Goal: Task Accomplishment & Management: Use online tool/utility

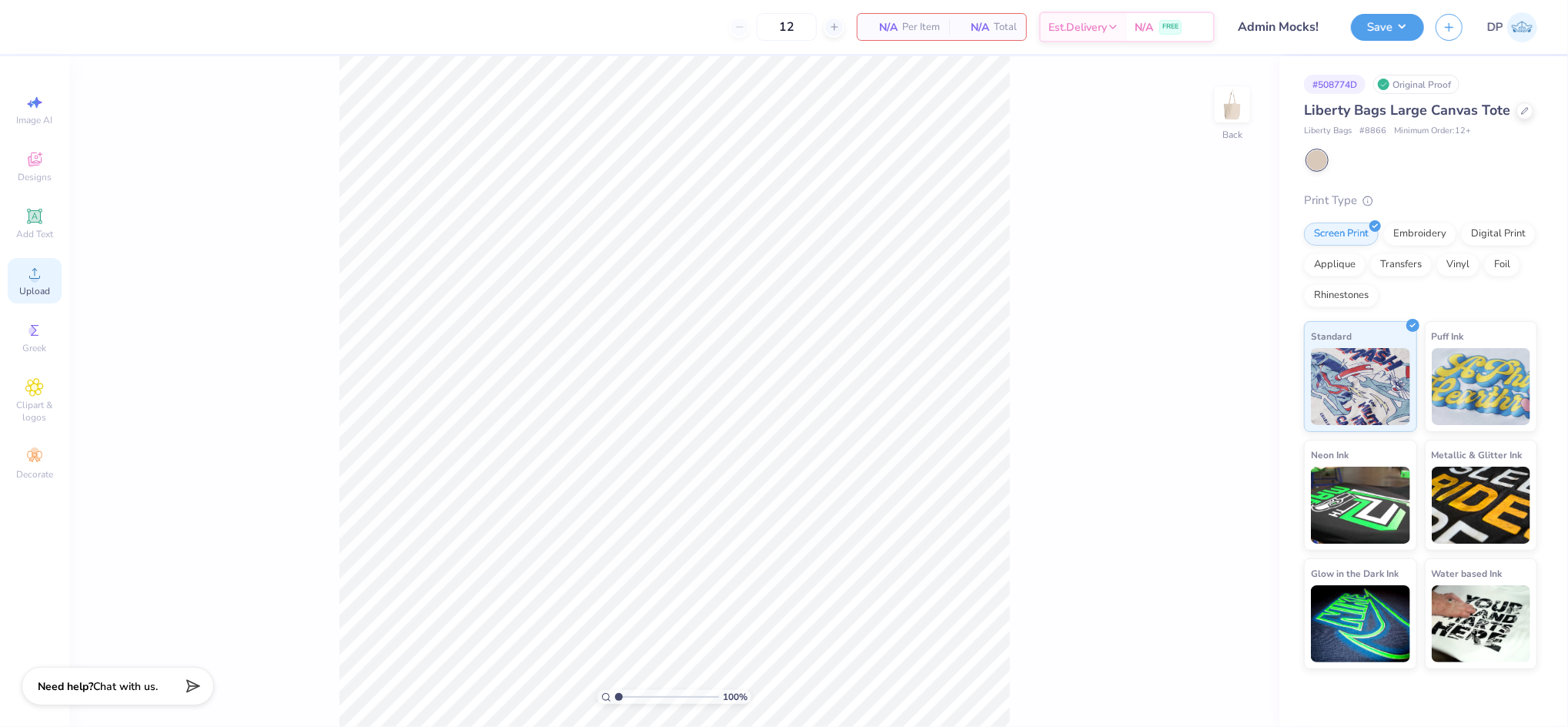
click at [38, 277] on circle at bounding box center [33, 278] width 9 height 9
click at [22, 281] on div "Upload" at bounding box center [34, 280] width 53 height 46
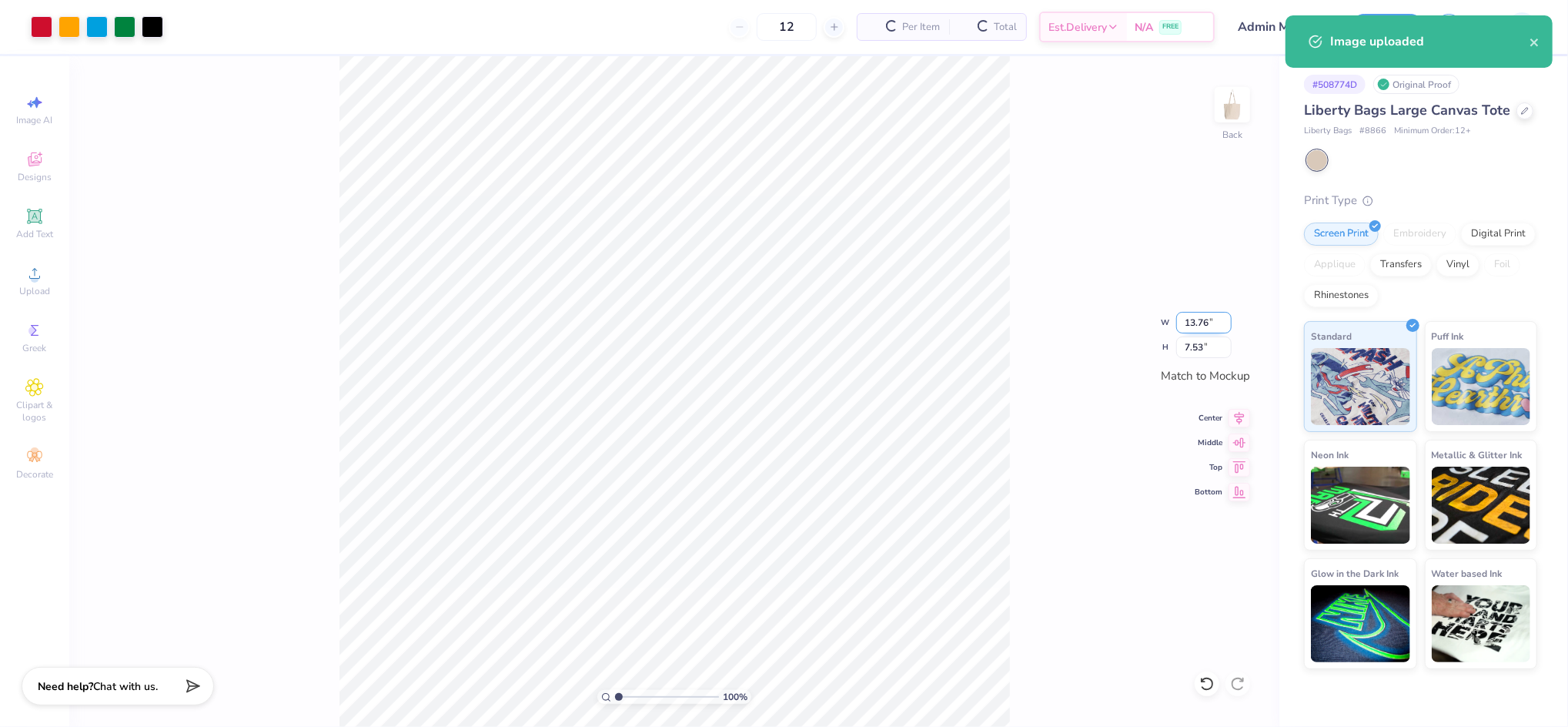
click at [1187, 328] on input "13.76" at bounding box center [1204, 322] width 55 height 22
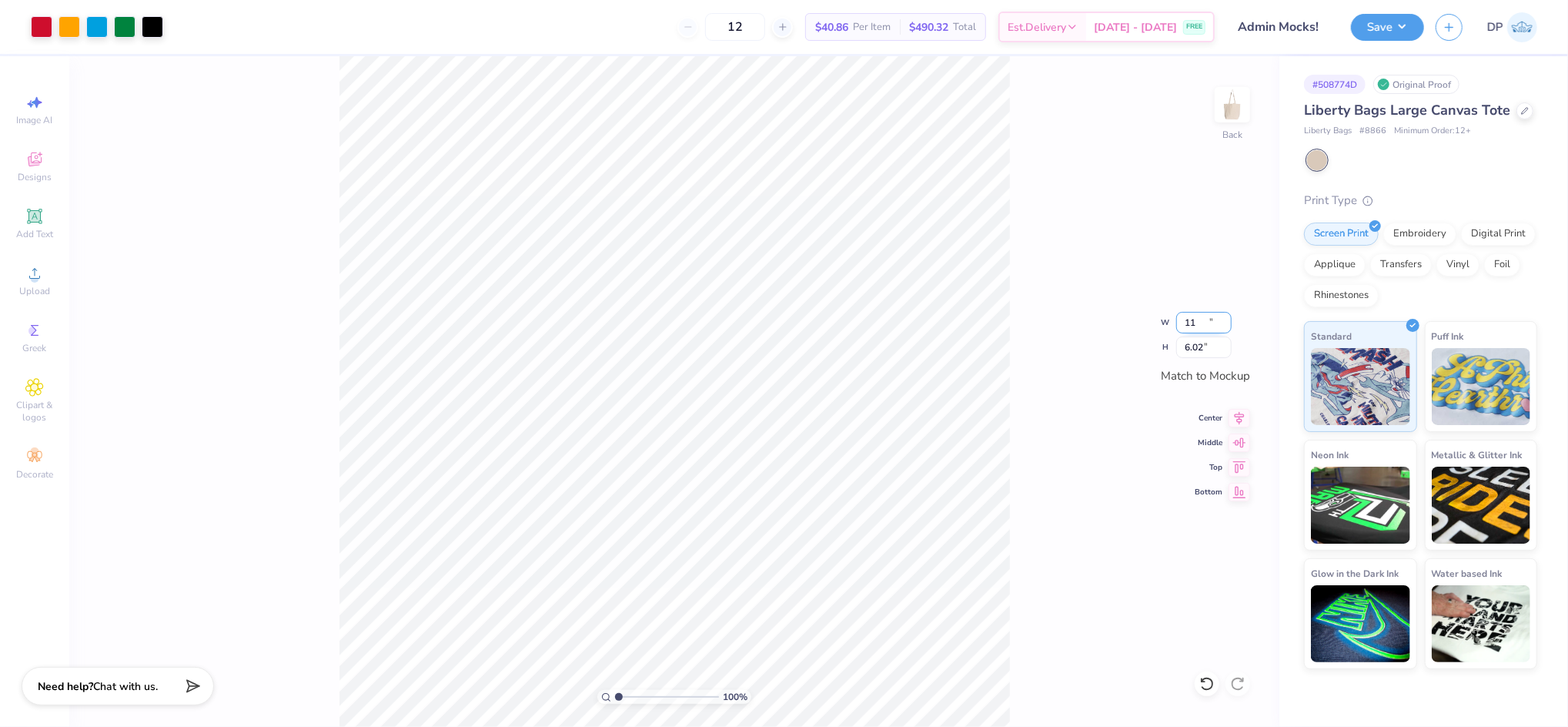
type input "11.00"
click at [1194, 348] on input "6.02" at bounding box center [1204, 347] width 55 height 22
type input "6"
type input "10.95"
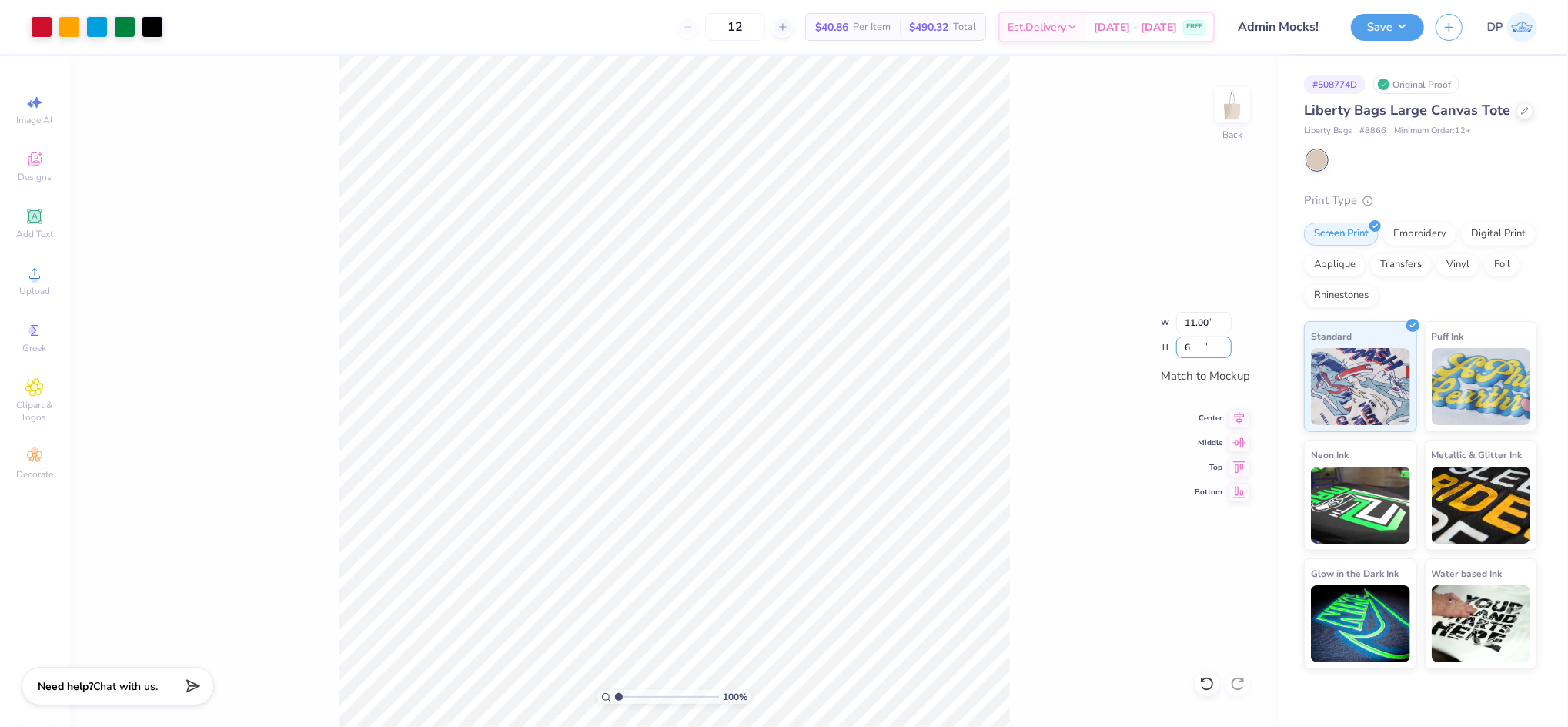
type input "6.00"
click at [1200, 324] on input "10.95" at bounding box center [1204, 322] width 55 height 22
type input "10.00"
type input "5.48"
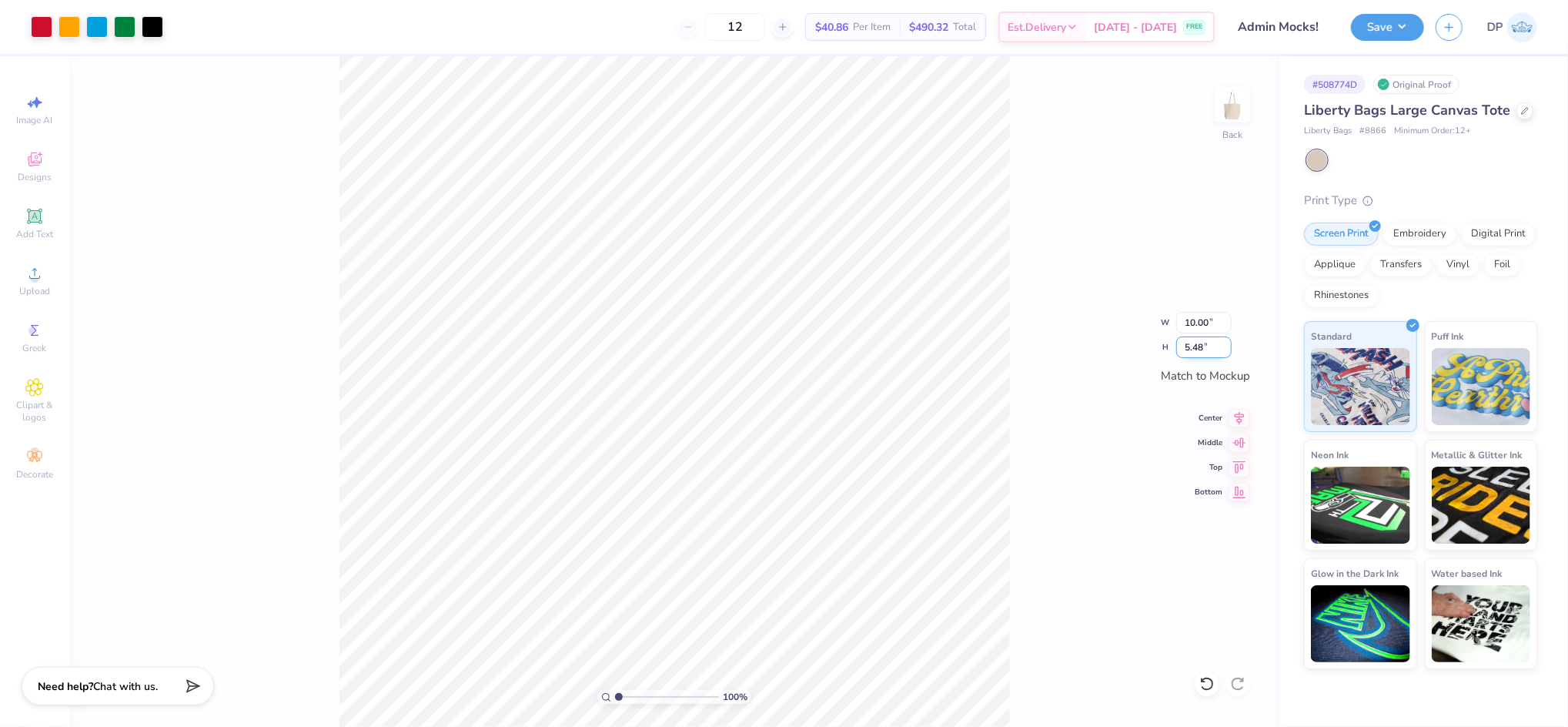
click at [1201, 343] on input "5.48" at bounding box center [1204, 347] width 55 height 22
type input "5.5"
type input "10.04"
type input "5.50"
drag, startPoint x: 621, startPoint y: 697, endPoint x: 641, endPoint y: 703, distance: 20.9
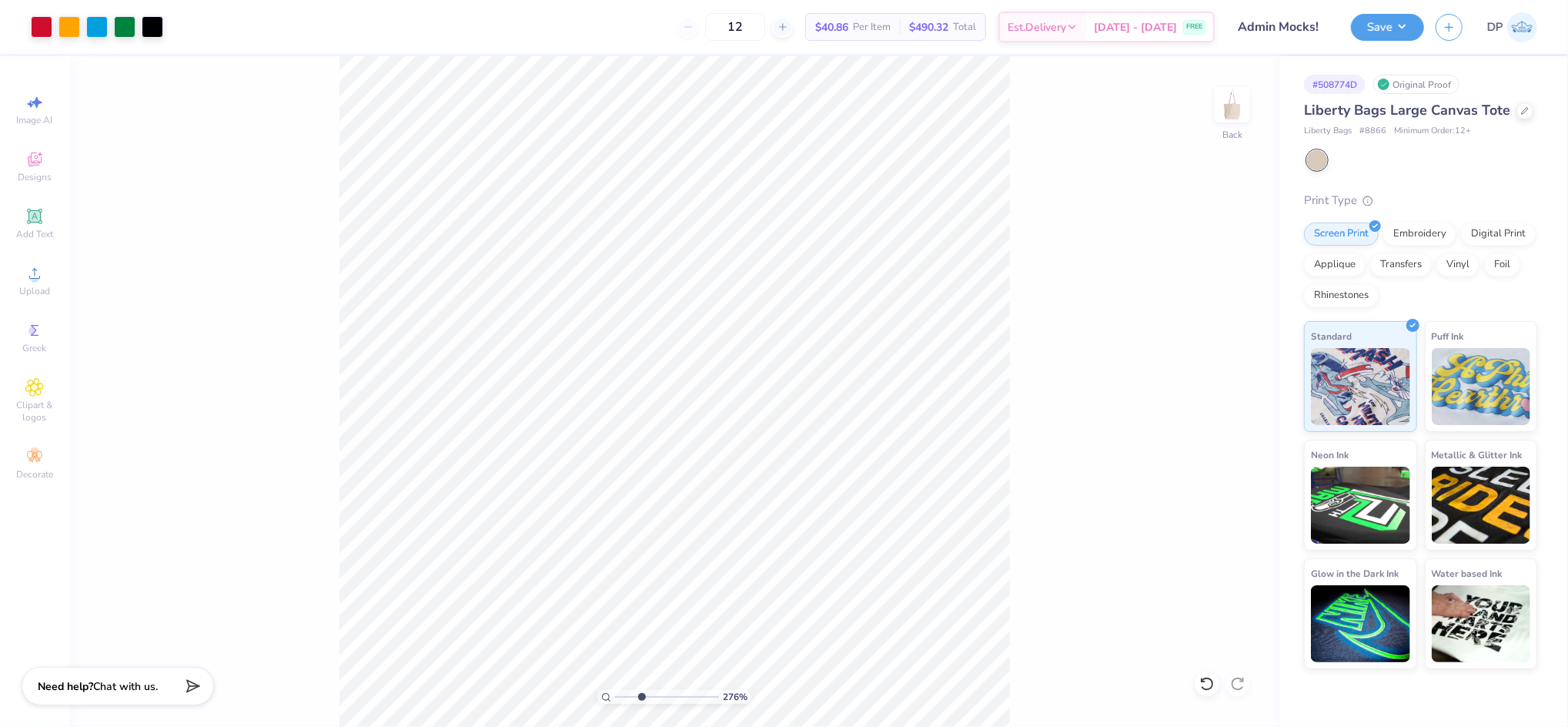
click at [641, 703] on input "range" at bounding box center [667, 696] width 104 height 14
drag, startPoint x: 638, startPoint y: 693, endPoint x: 626, endPoint y: 691, distance: 12.2
type input "1.72"
click at [626, 691] on input "range" at bounding box center [667, 696] width 104 height 14
click at [37, 228] on span "Add Text" at bounding box center [34, 234] width 37 height 12
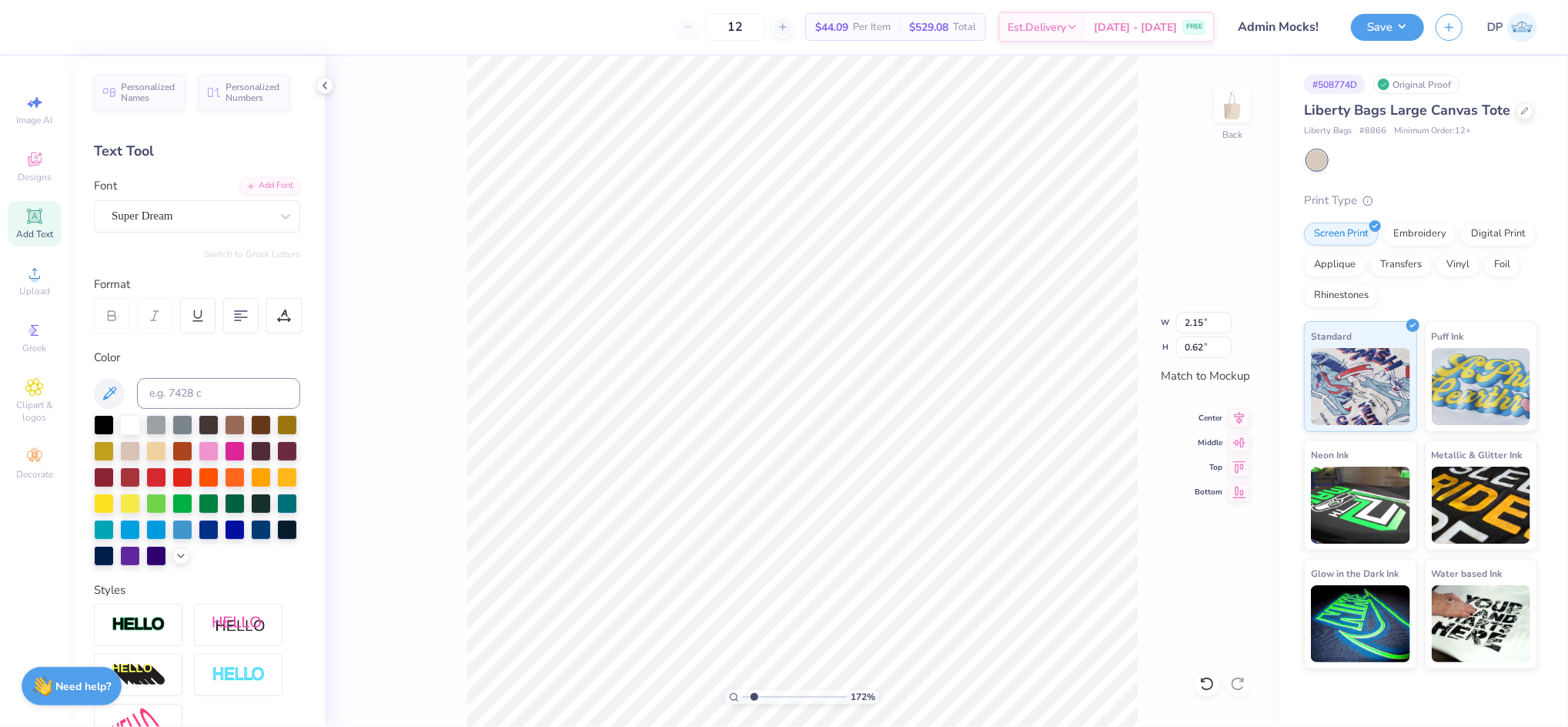
type input "2.15"
type input "0.62"
click at [245, 448] on div at bounding box center [235, 449] width 20 height 20
type textarea "build bridges to"
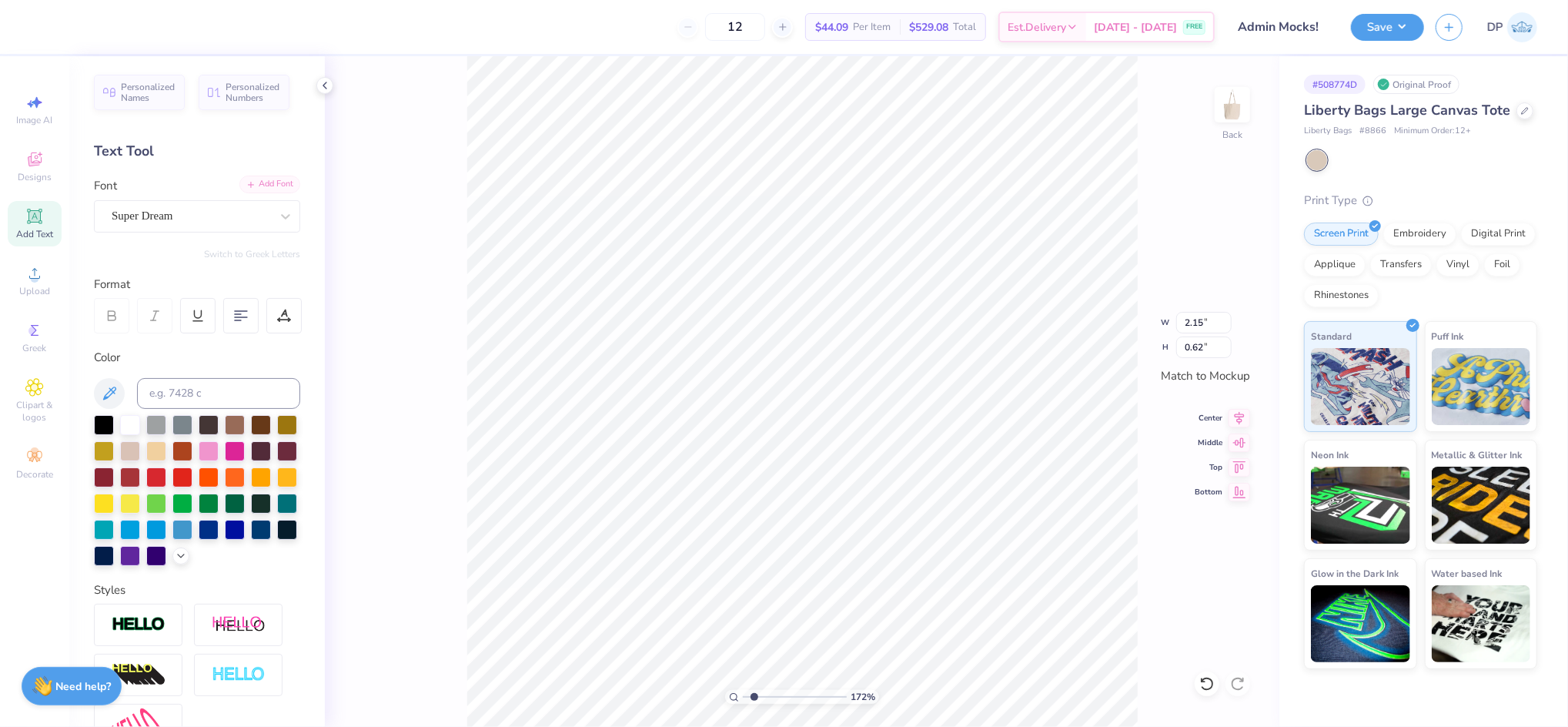
click at [268, 189] on div "Add Font" at bounding box center [270, 184] width 61 height 18
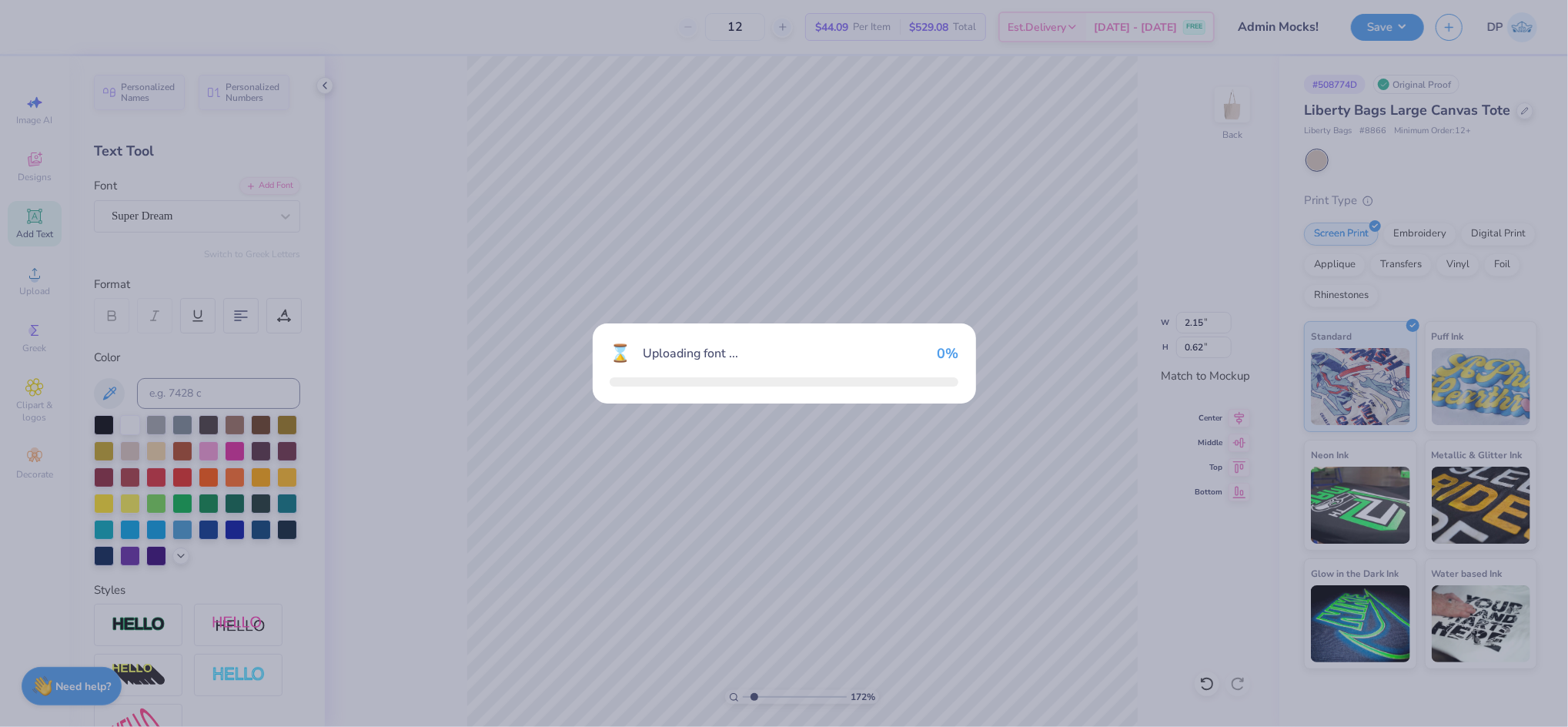
type input "6.48"
type input "0.77"
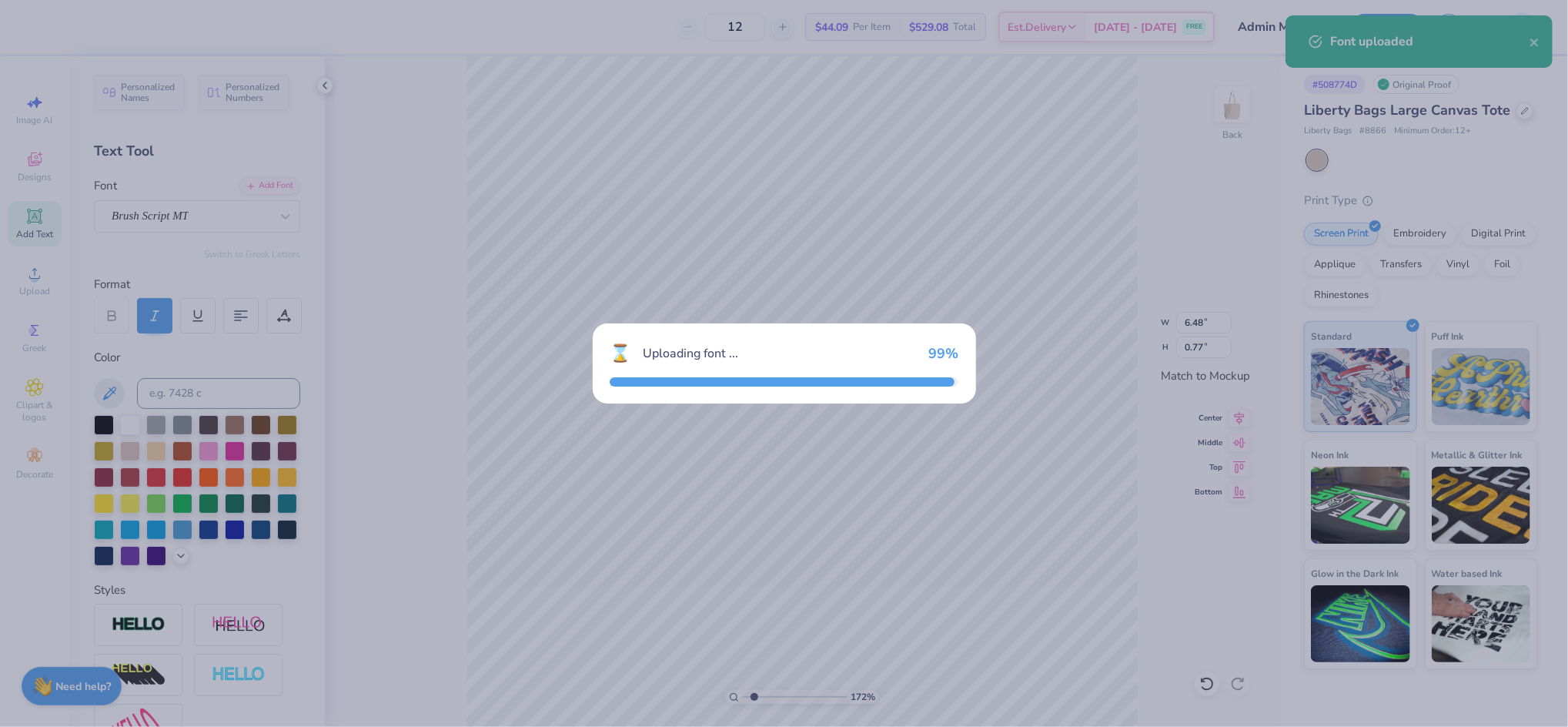
type input "4.41"
type input "0.79"
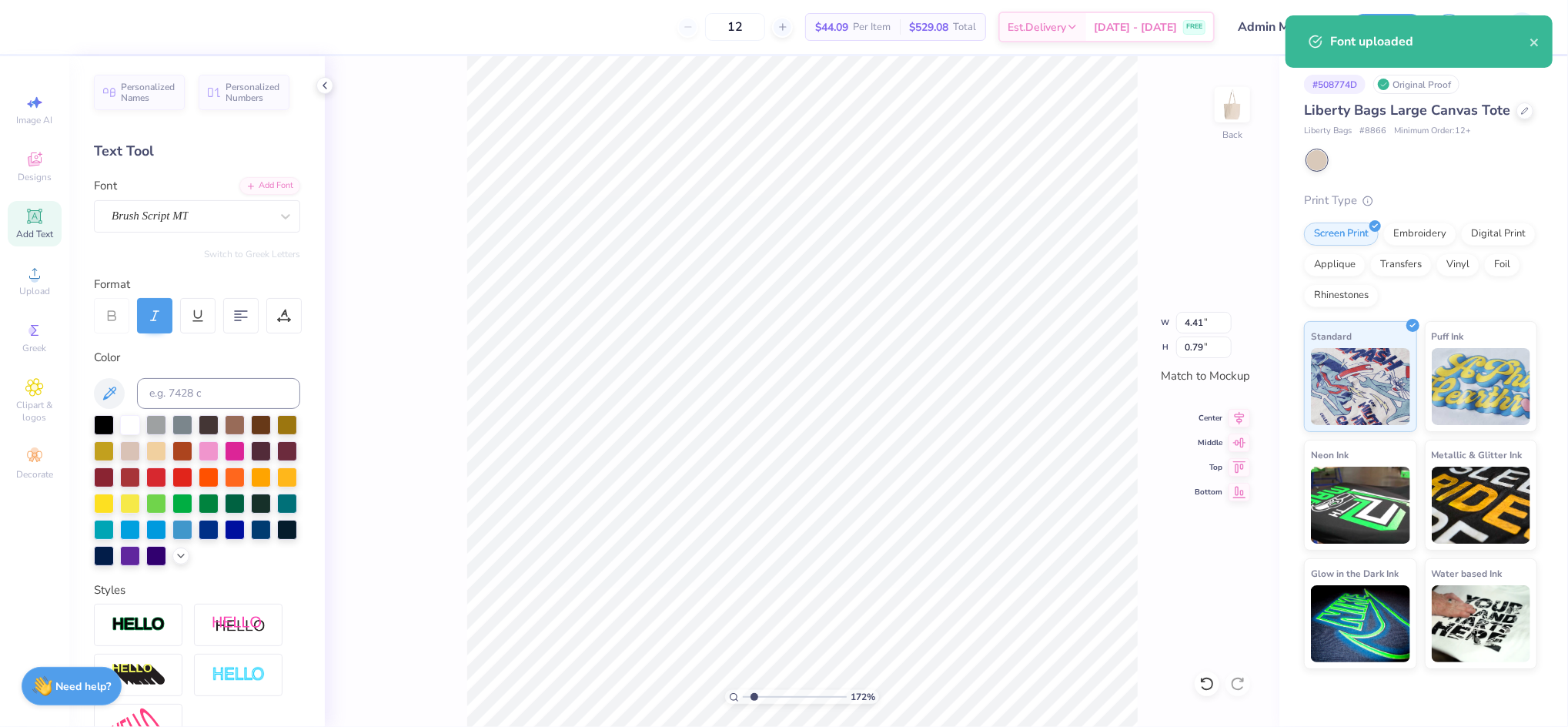
type input "8.64"
type input "1.55"
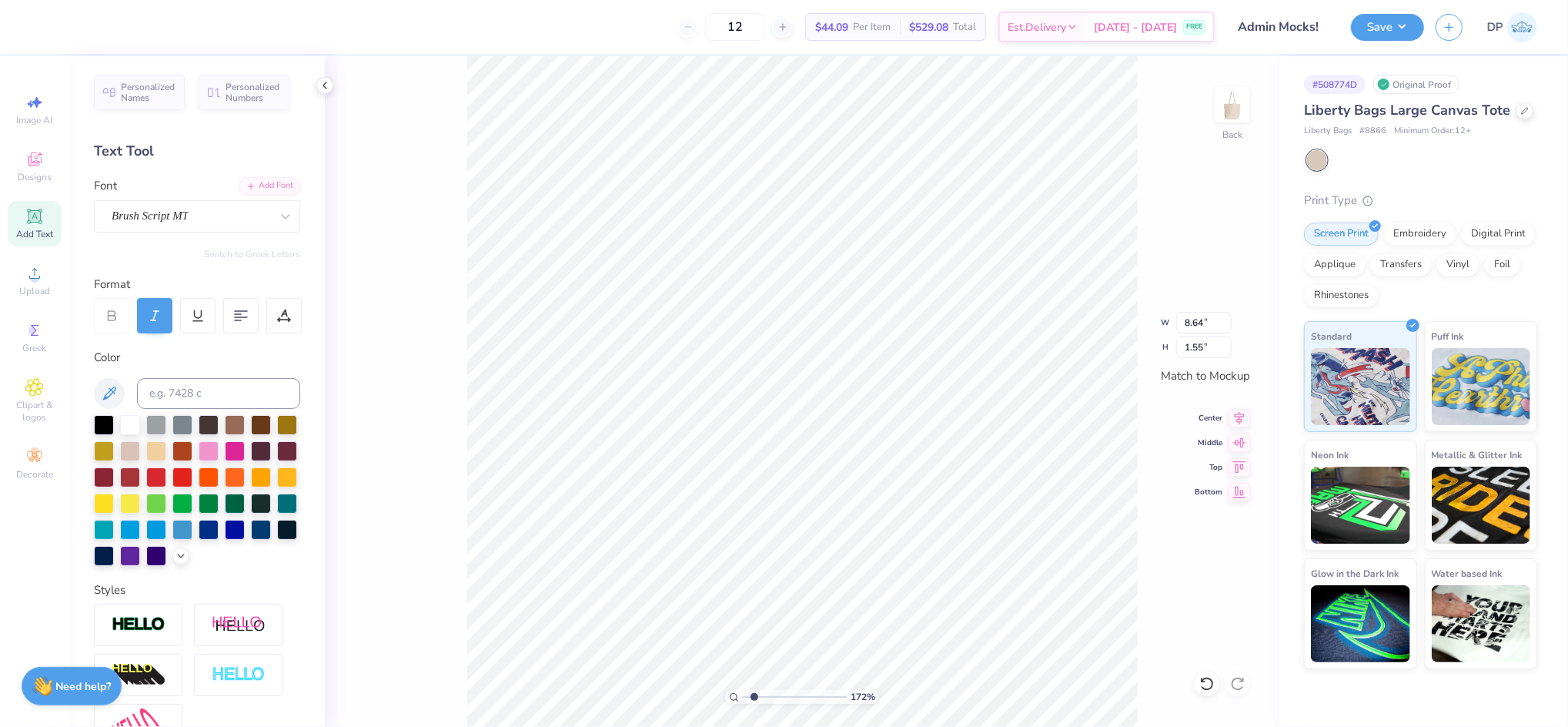
type input "6.96"
type input "1.25"
type input "7.01"
type input "1.26"
paste textarea "[PERSON_NAME] tomorrows."
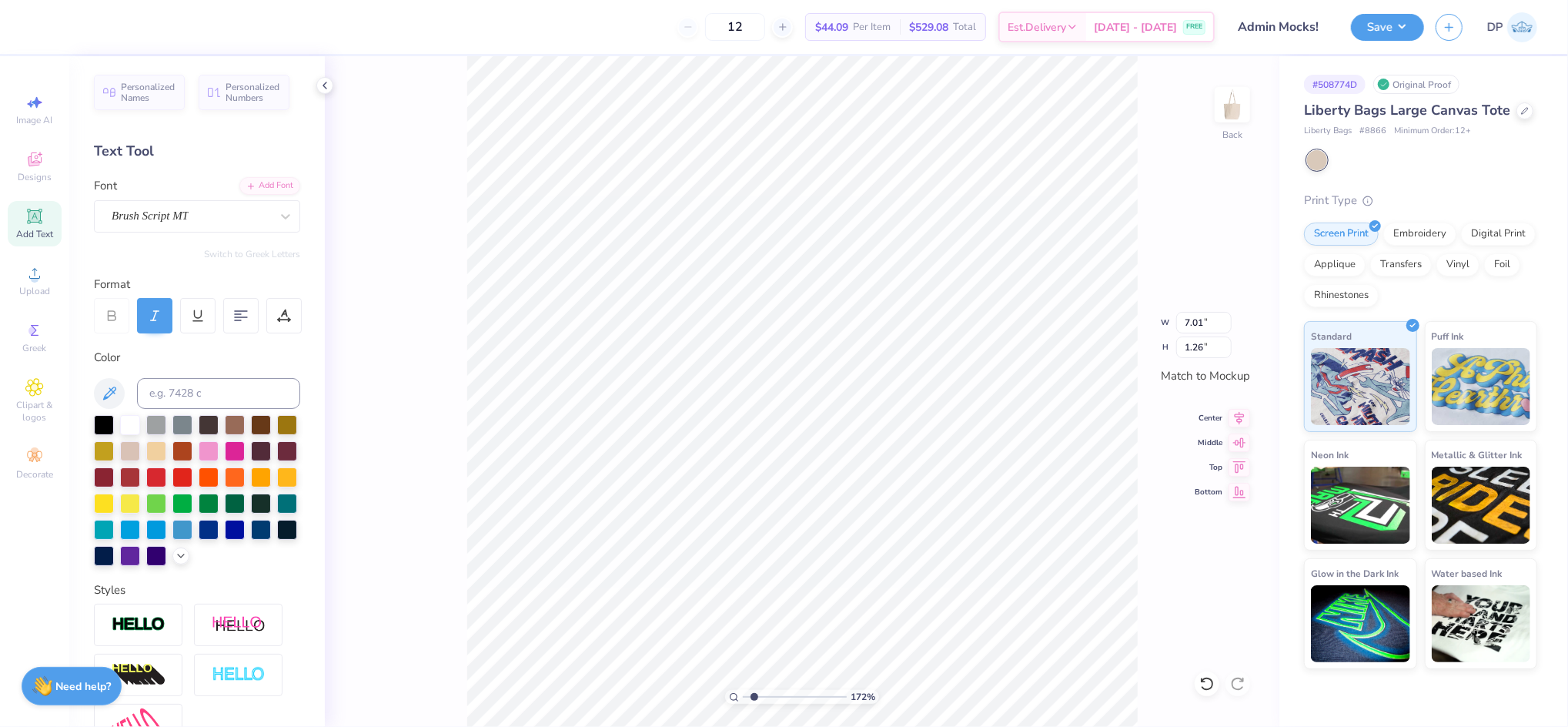
type textarea "brighter tomorrows."
type input "2.36"
type input "8.66"
type input "2.42"
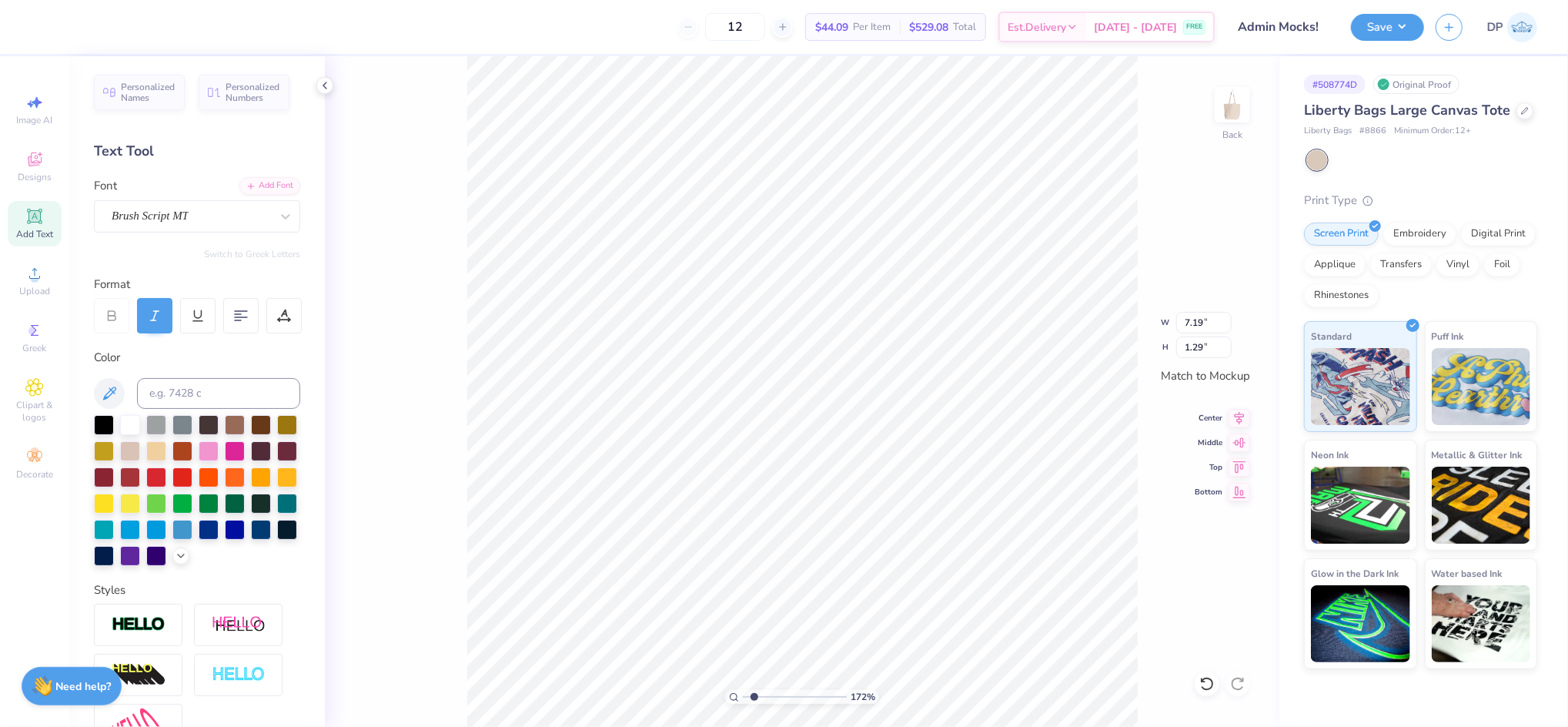
type input "8.66"
type input "2.37"
click at [35, 225] on div "Add Text" at bounding box center [34, 224] width 53 height 46
type input "1.66"
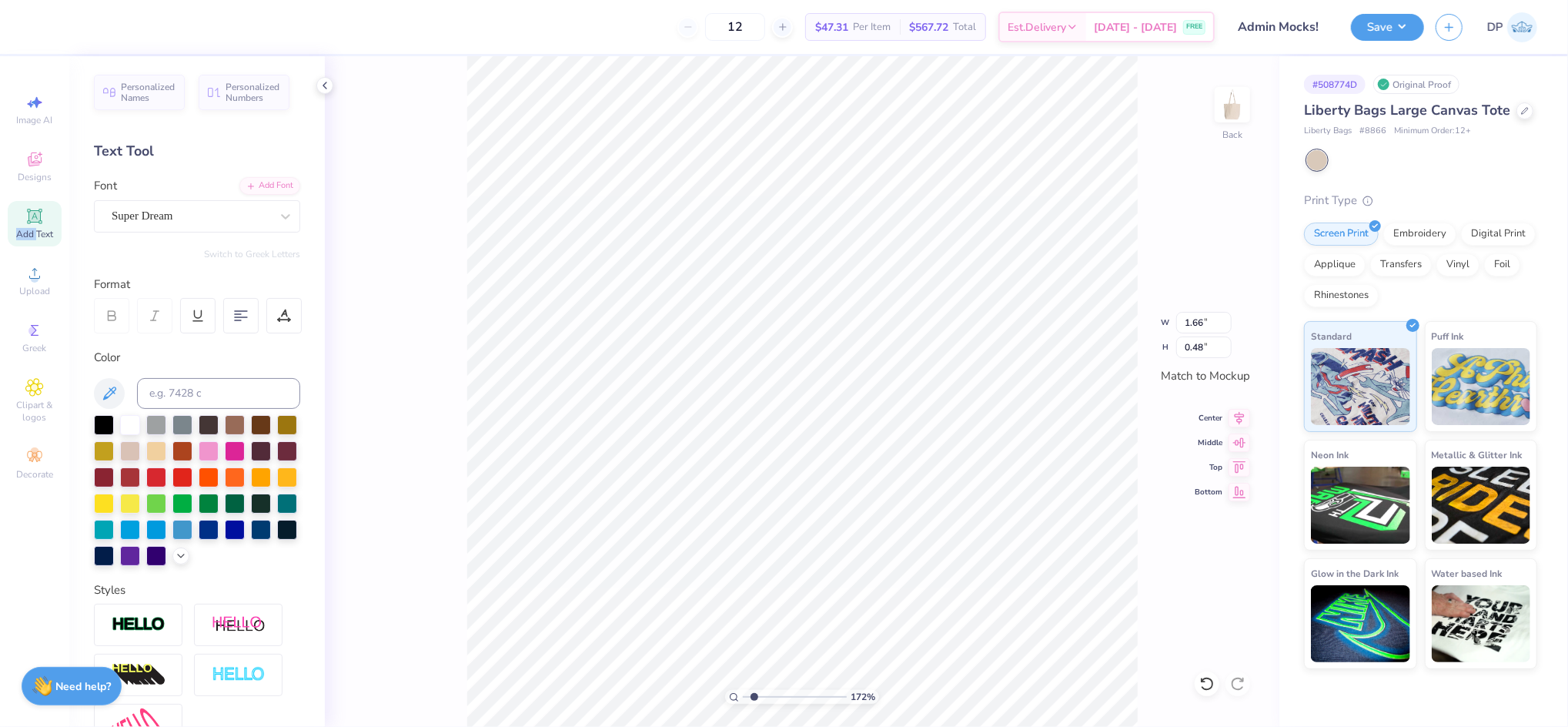
type input "0.48"
paste textarea "National [DATE]"
type textarea "National [DATE]"
click at [241, 189] on div "Add Font" at bounding box center [270, 184] width 61 height 18
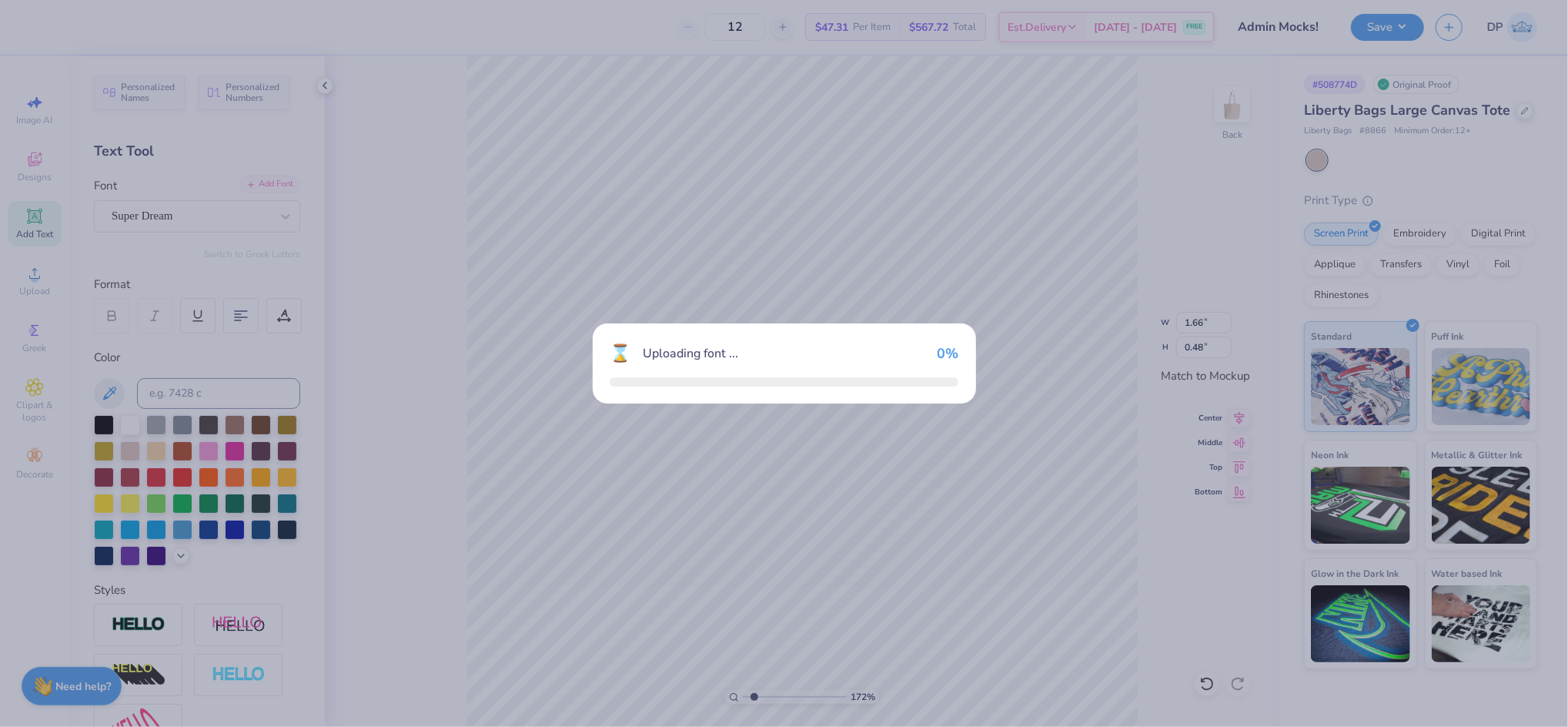
type input "11.47"
type input "0.64"
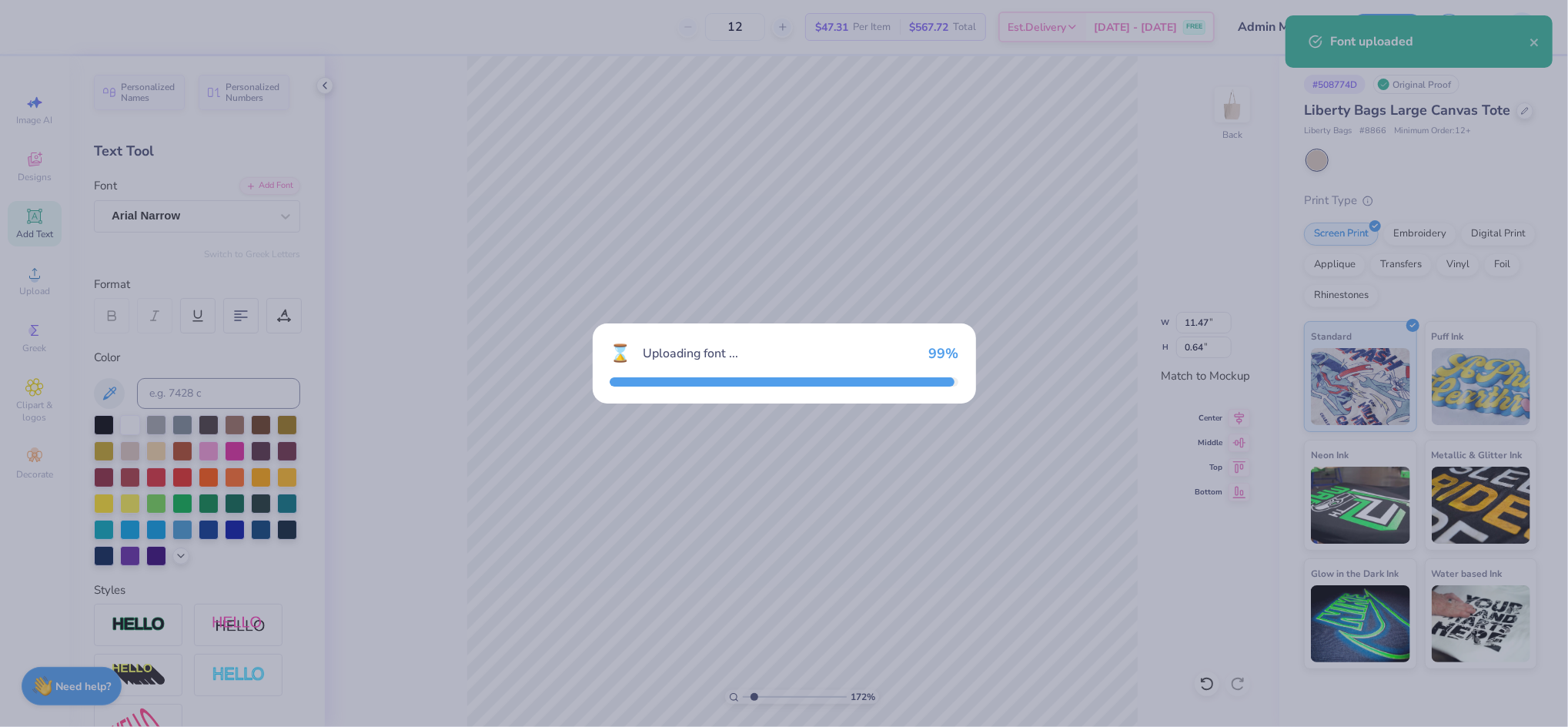
type input "9.66"
type input "0.63"
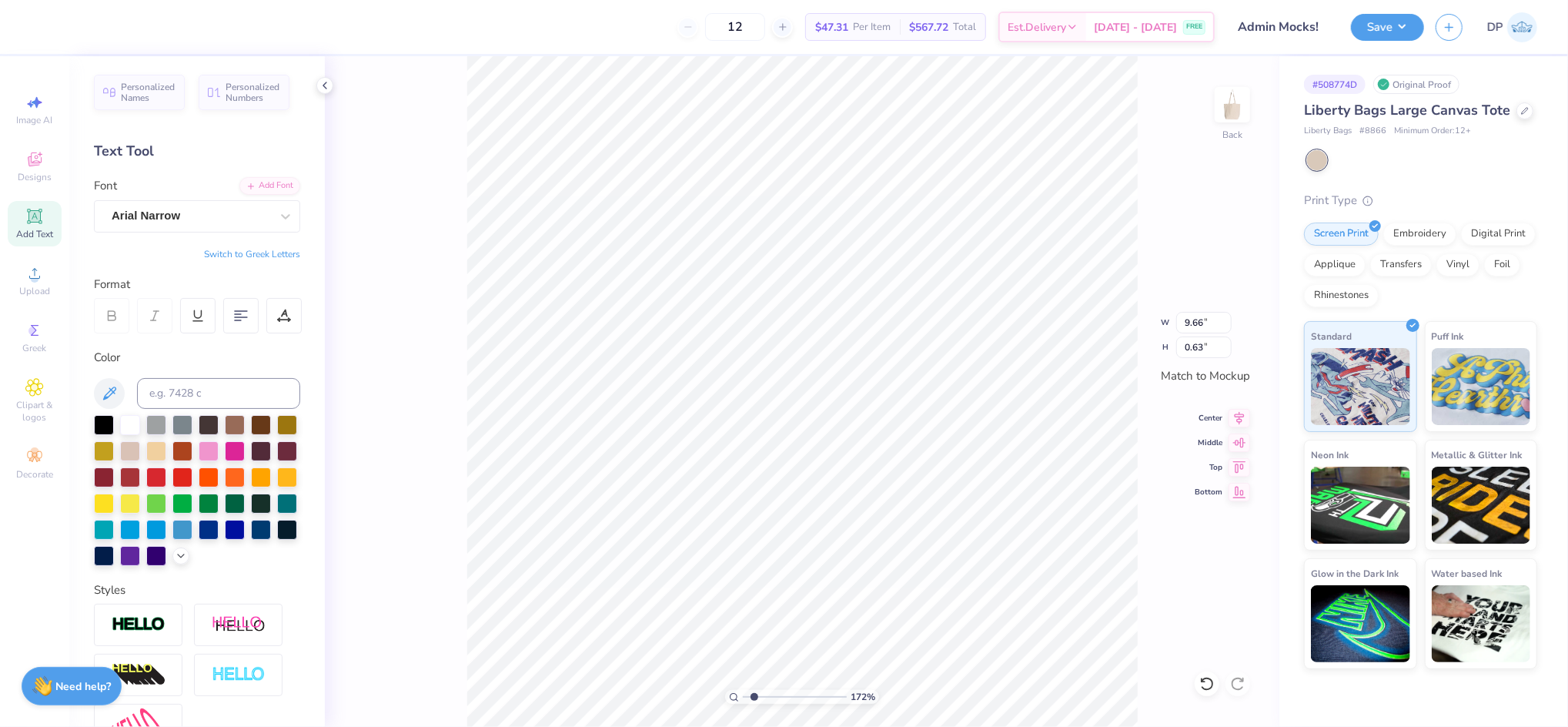
type input "7.98"
type input "0.52"
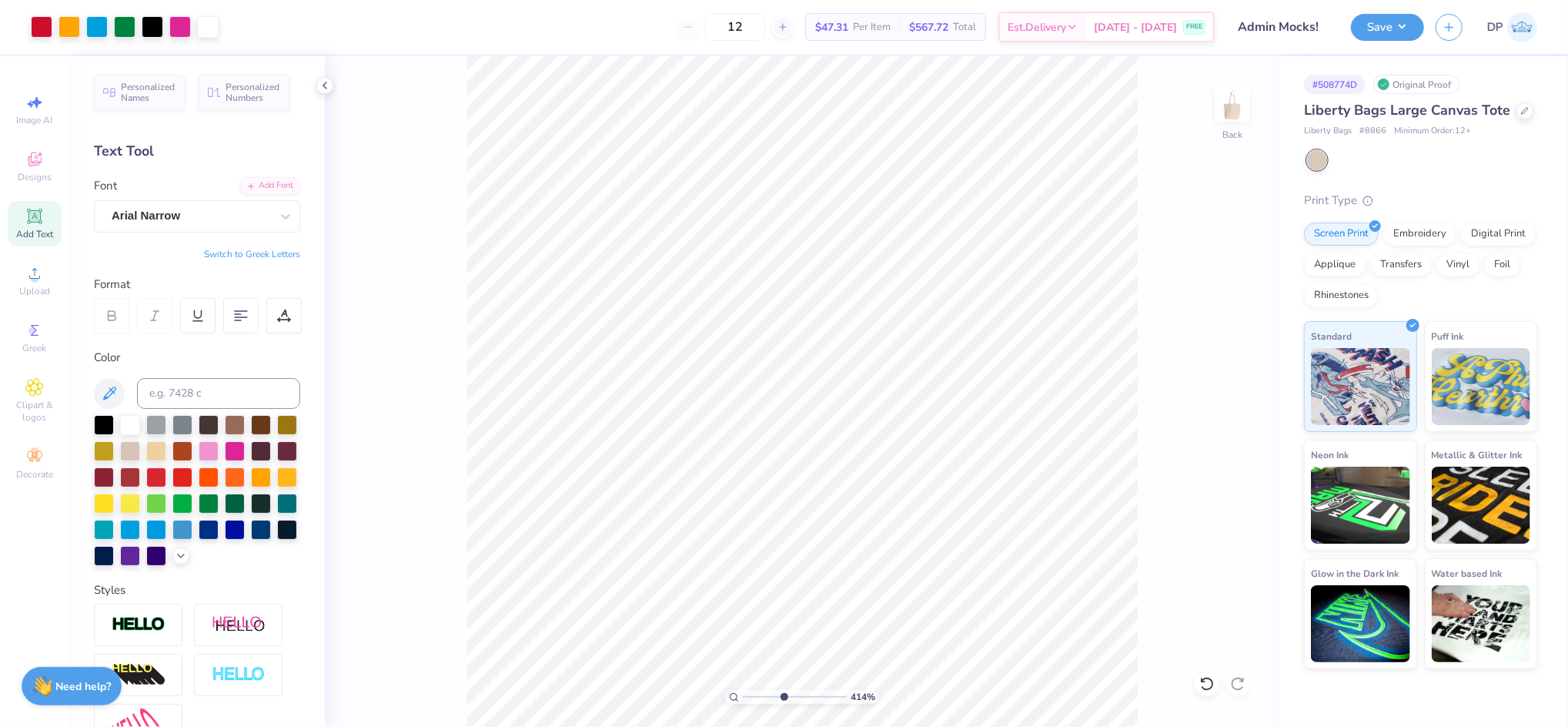
drag, startPoint x: 755, startPoint y: 697, endPoint x: 783, endPoint y: 706, distance: 29.4
click at [783, 703] on input "range" at bounding box center [794, 696] width 104 height 14
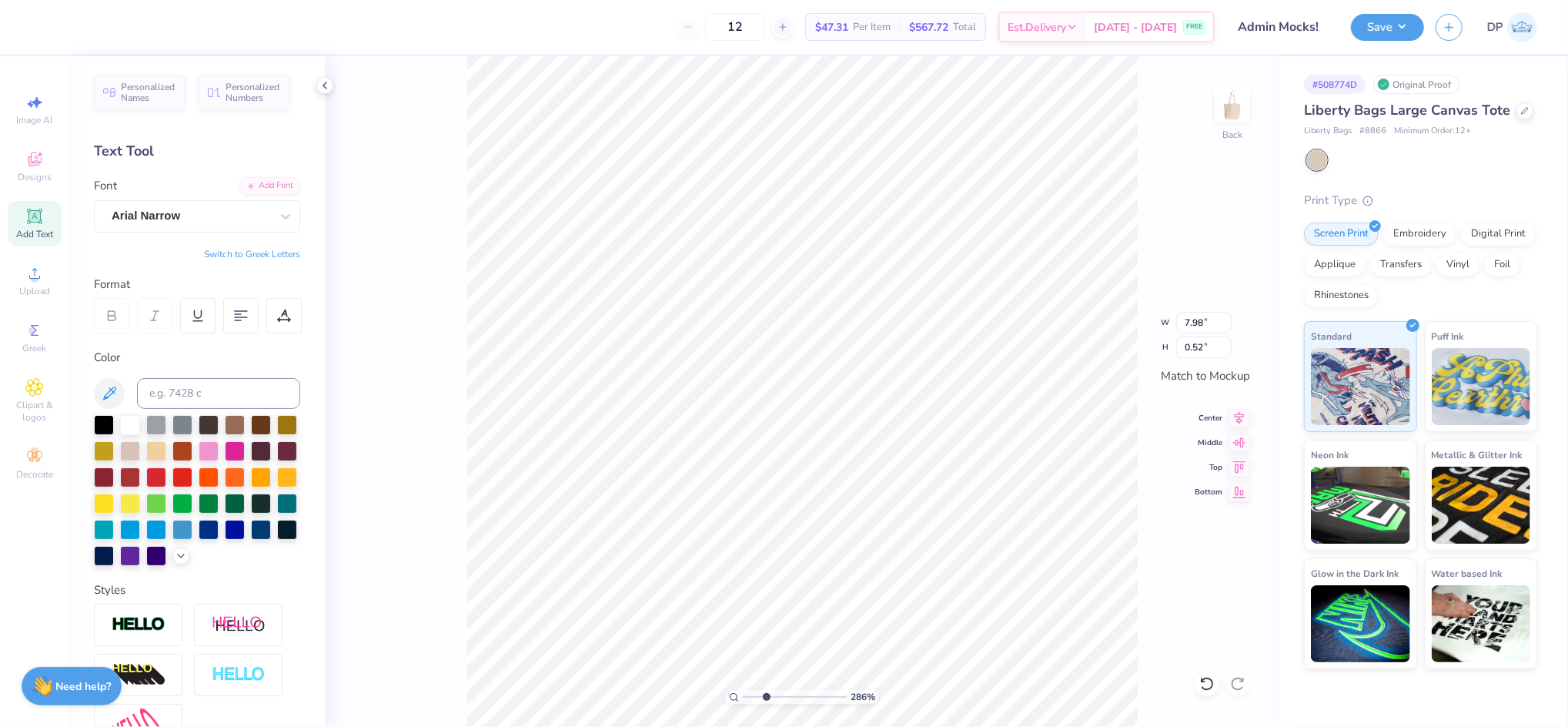
drag, startPoint x: 779, startPoint y: 692, endPoint x: 766, endPoint y: 695, distance: 13.3
click at [766, 695] on input "range" at bounding box center [794, 696] width 104 height 14
drag, startPoint x: 760, startPoint y: 695, endPoint x: 755, endPoint y: 700, distance: 7.1
type input "1.83"
click at [755, 700] on input "range" at bounding box center [794, 696] width 104 height 14
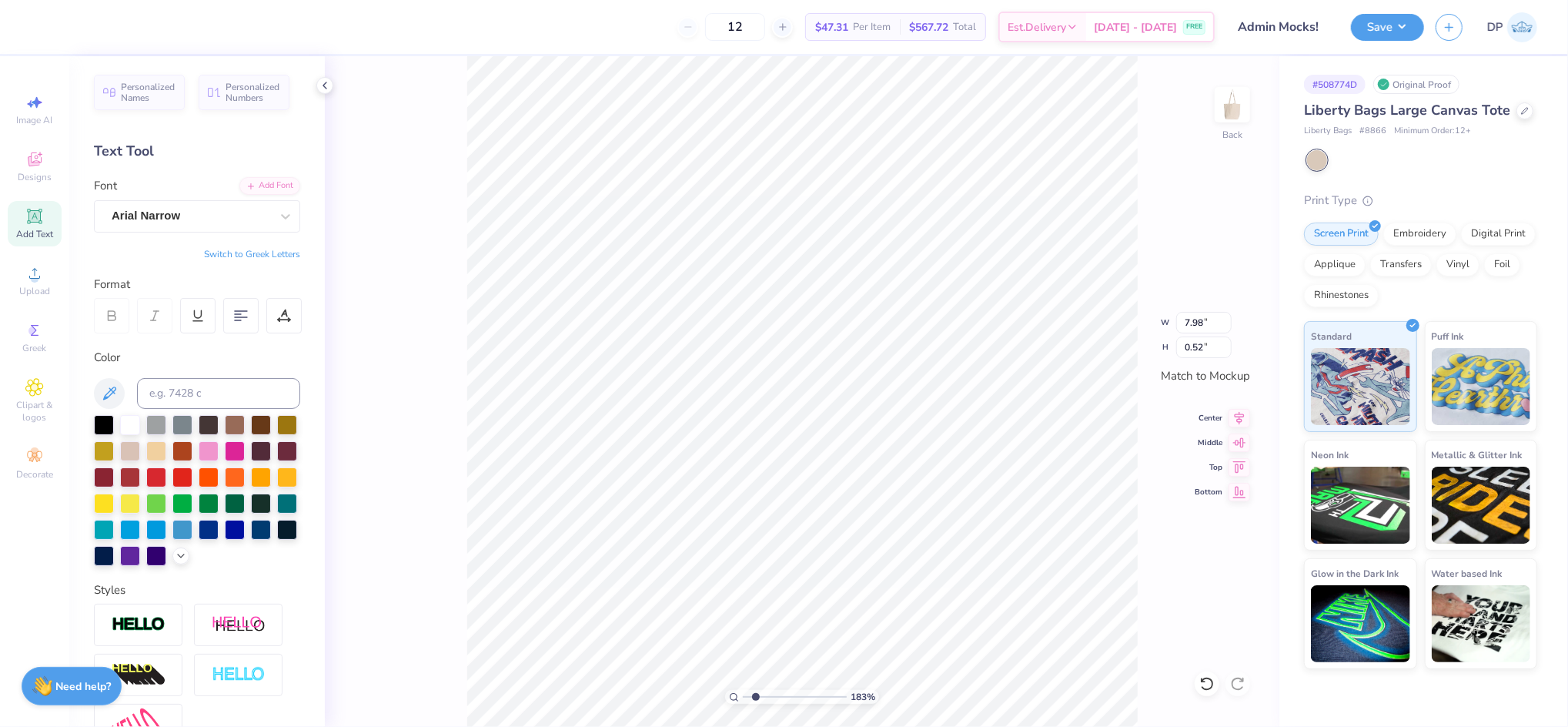
type input "8.66"
type input "3.26"
click at [940, 580] on li "Ungroup" at bounding box center [947, 586] width 121 height 30
click at [866, 555] on li "Group" at bounding box center [847, 556] width 121 height 30
type input "8.66"
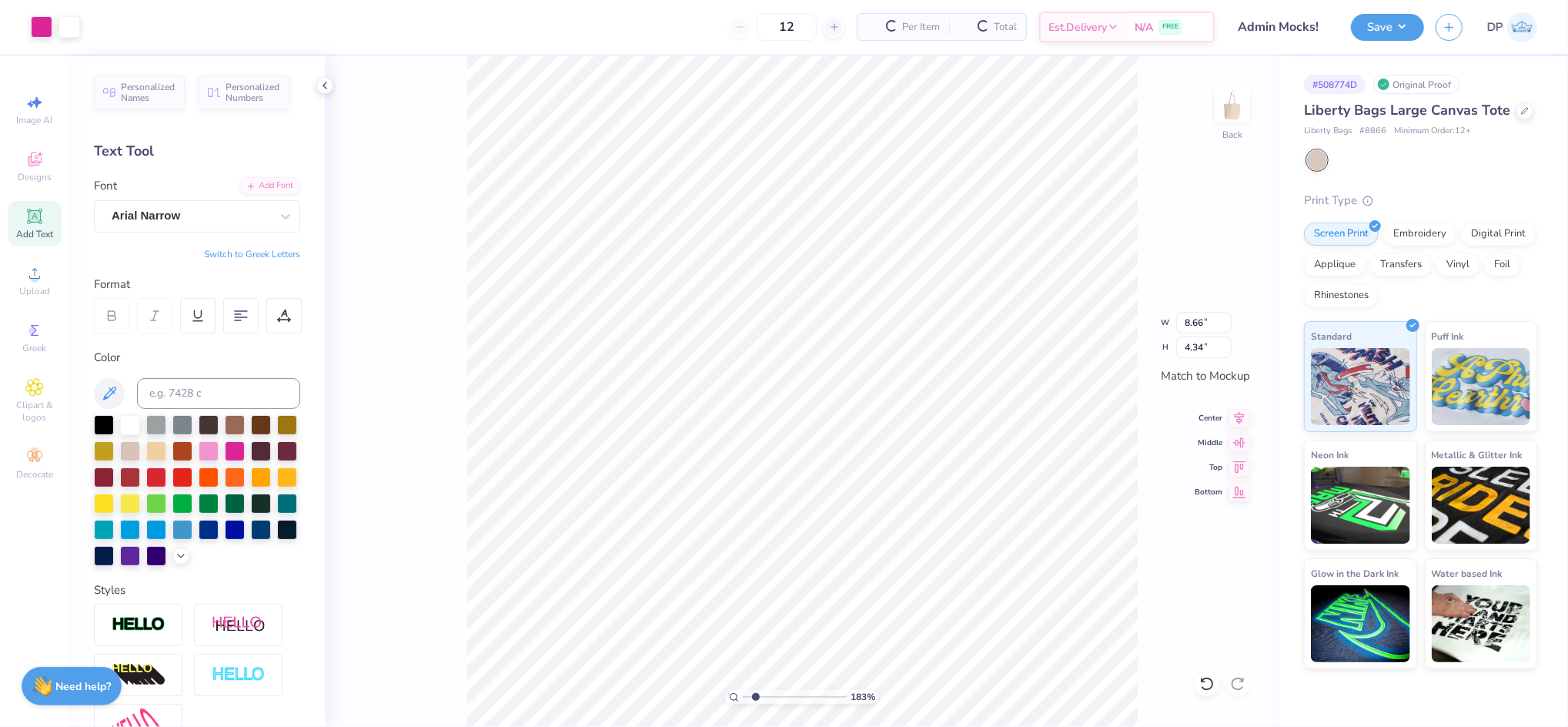
type input "4.34"
click at [42, 25] on div at bounding box center [41, 25] width 22 height 22
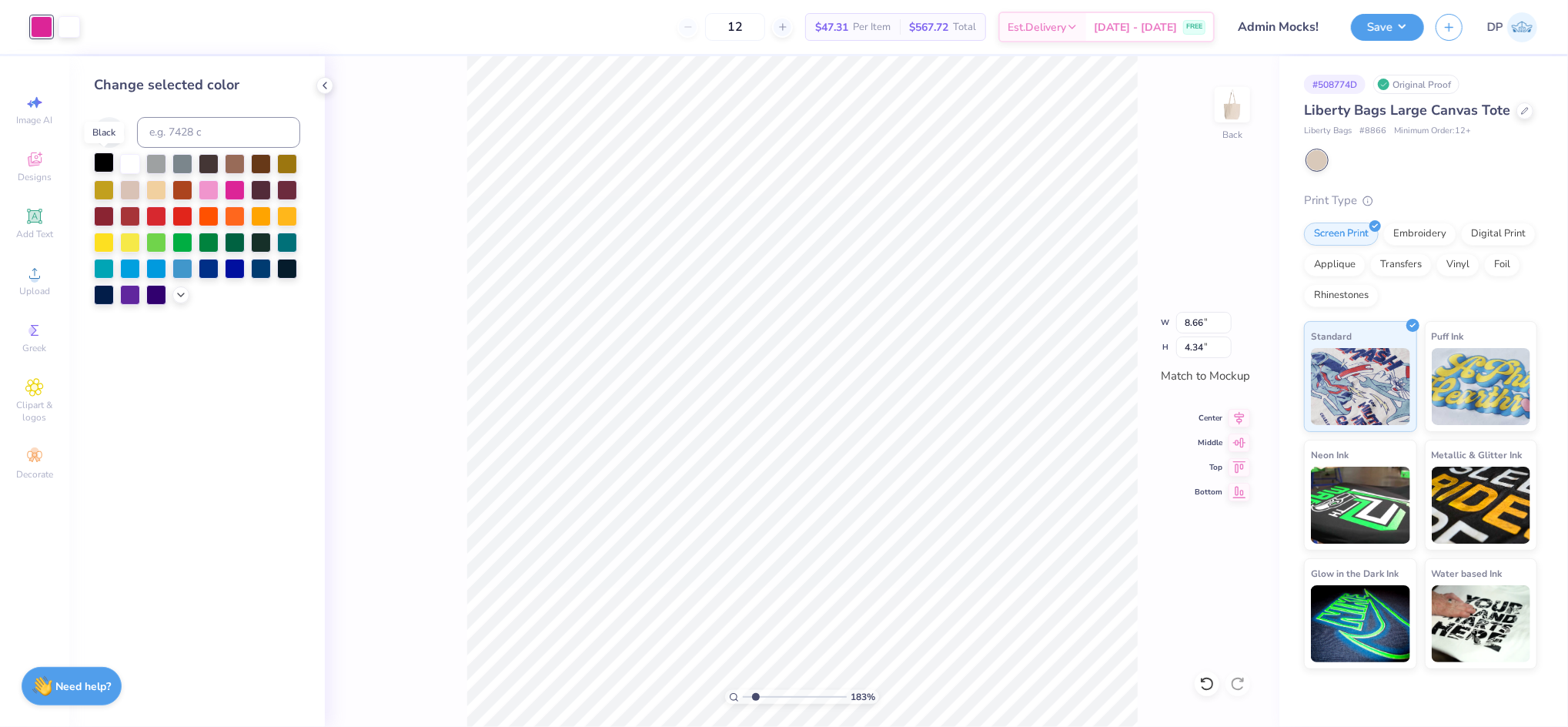
click at [97, 157] on div at bounding box center [103, 162] width 20 height 20
click at [85, 37] on div "Art colors 12 $44.09 Per Item $529.08 Total Est. Delivery [DATE] - [DATE] FREE …" at bounding box center [784, 27] width 1568 height 53
click at [76, 30] on div at bounding box center [69, 25] width 22 height 22
click at [100, 168] on div at bounding box center [103, 162] width 20 height 20
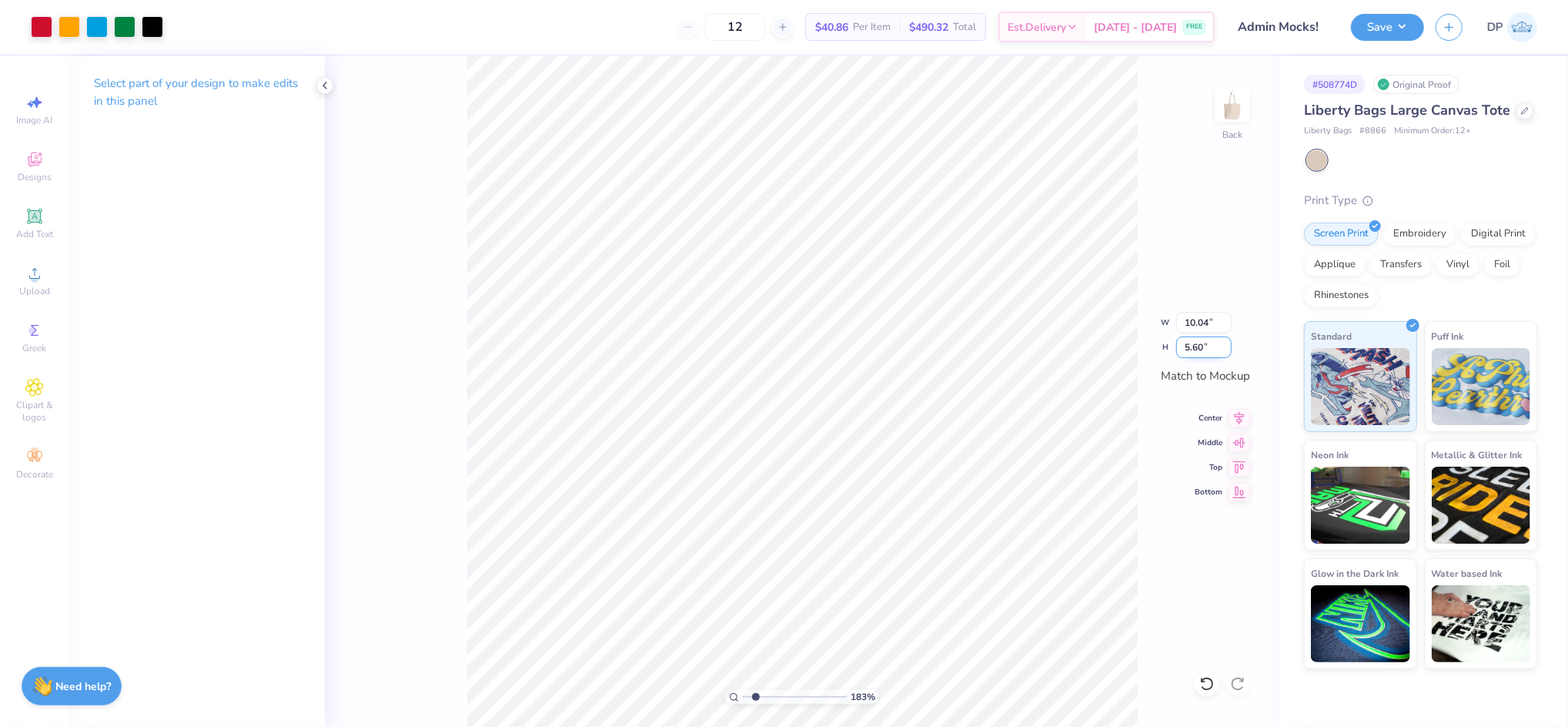
click at [1192, 352] on input "5.60" at bounding box center [1204, 347] width 55 height 22
type input "5.50"
type input "9.85"
click at [1133, 326] on div "183 % Back W 9.85 9.85 " H 5.50 5.50 " Match to [GEOGRAPHIC_DATA] Middle Top Bo…" at bounding box center [801, 391] width 954 height 671
drag, startPoint x: 1223, startPoint y: 317, endPoint x: 1102, endPoint y: 333, distance: 122.1
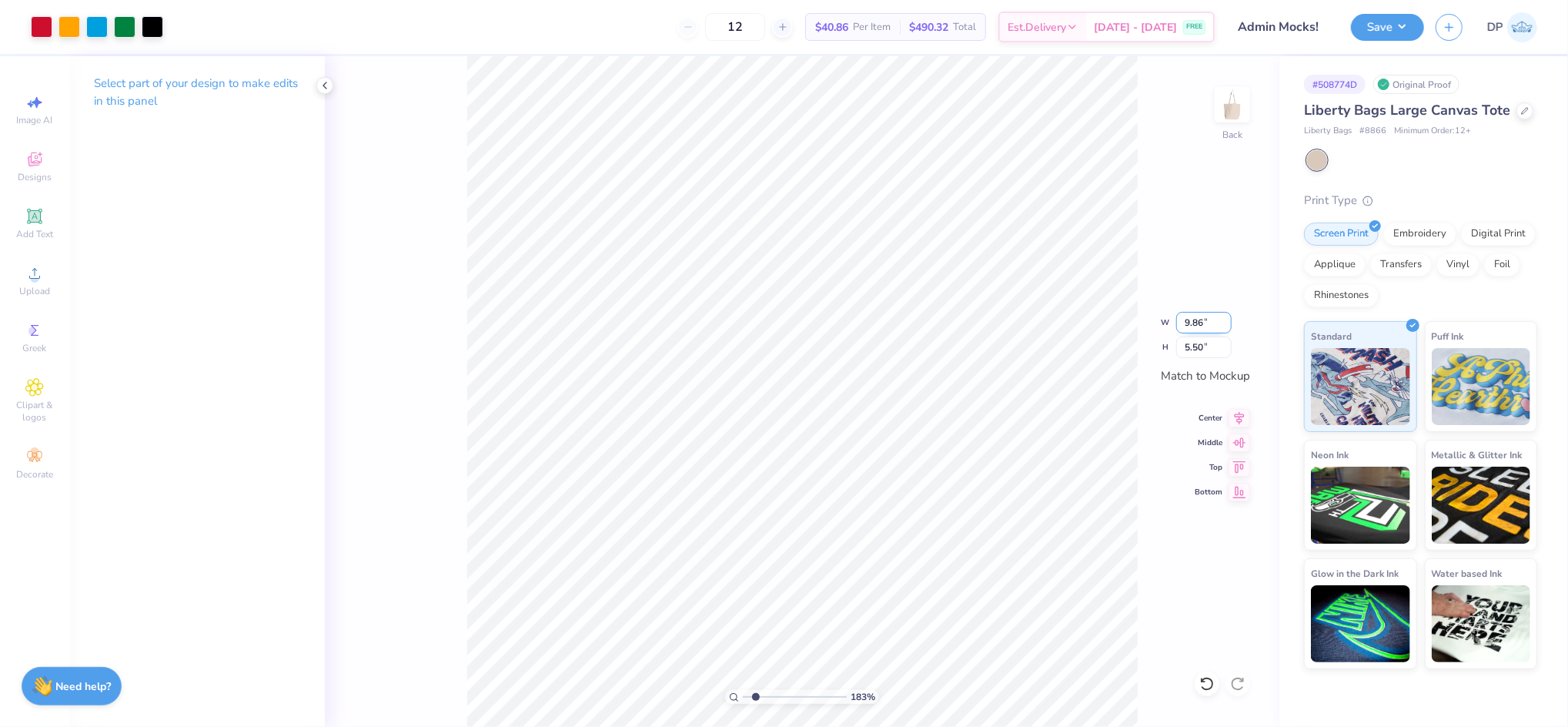
type input "9.86"
click at [1176, 333] on input "9.86" at bounding box center [1204, 322] width 55 height 22
drag, startPoint x: 1231, startPoint y: 311, endPoint x: 1157, endPoint y: 325, distance: 75.3
click at [1225, 311] on div "183 % Back W 9.86 9.86 " H 5.50 5.50 " Match to [GEOGRAPHIC_DATA] Middle Top Bo…" at bounding box center [801, 391] width 954 height 671
click at [1153, 324] on div "183 % Back W 9.86 9.86 " H 5.50 5.50 " Match to [GEOGRAPHIC_DATA] Middle Top Bo…" at bounding box center [801, 391] width 954 height 671
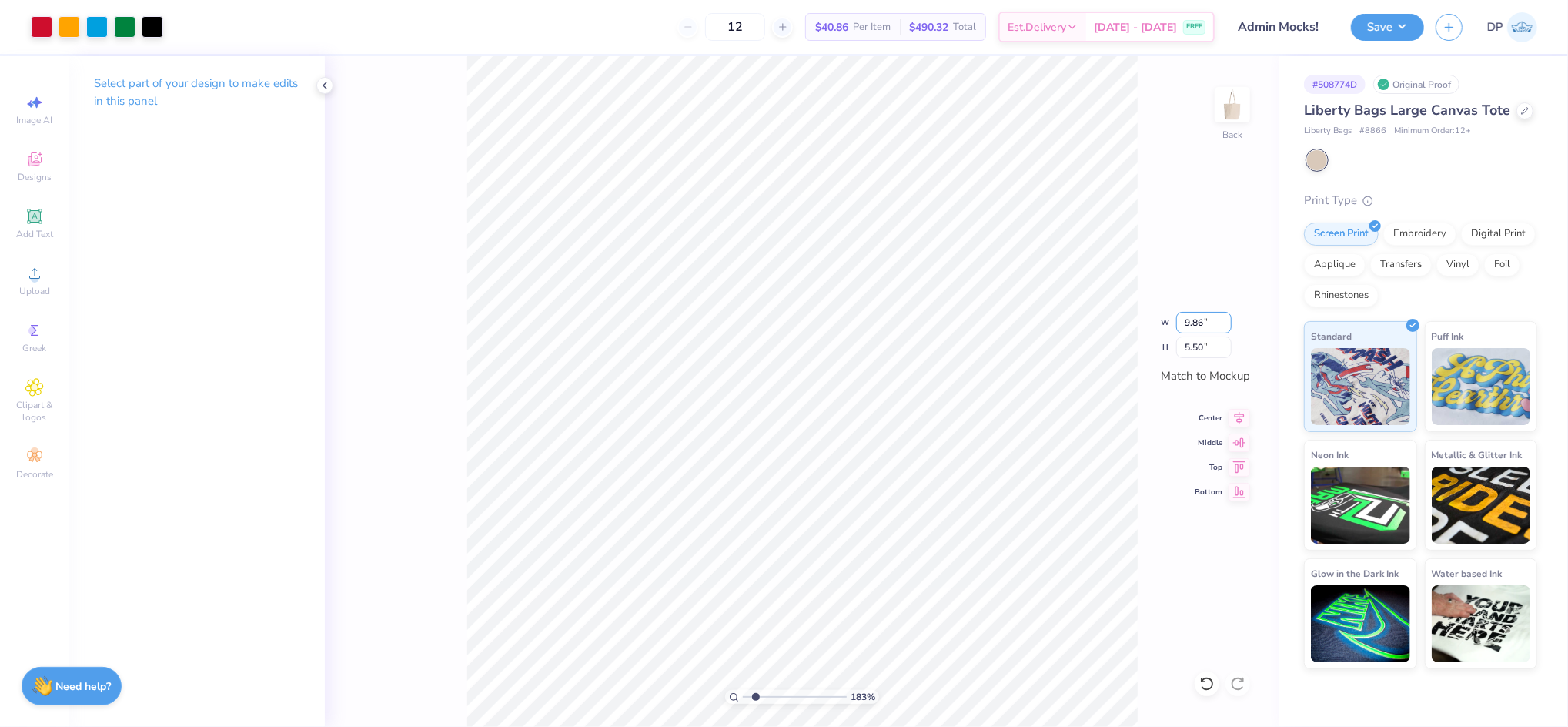
drag, startPoint x: 1215, startPoint y: 322, endPoint x: 1170, endPoint y: 326, distance: 45.2
click at [1171, 326] on div "183 % Back W 9.86 9.86 " H 5.50 5.50 " Match to [GEOGRAPHIC_DATA] Middle Top Bo…" at bounding box center [801, 391] width 954 height 671
click at [1197, 322] on input "9.86" at bounding box center [1204, 322] width 55 height 22
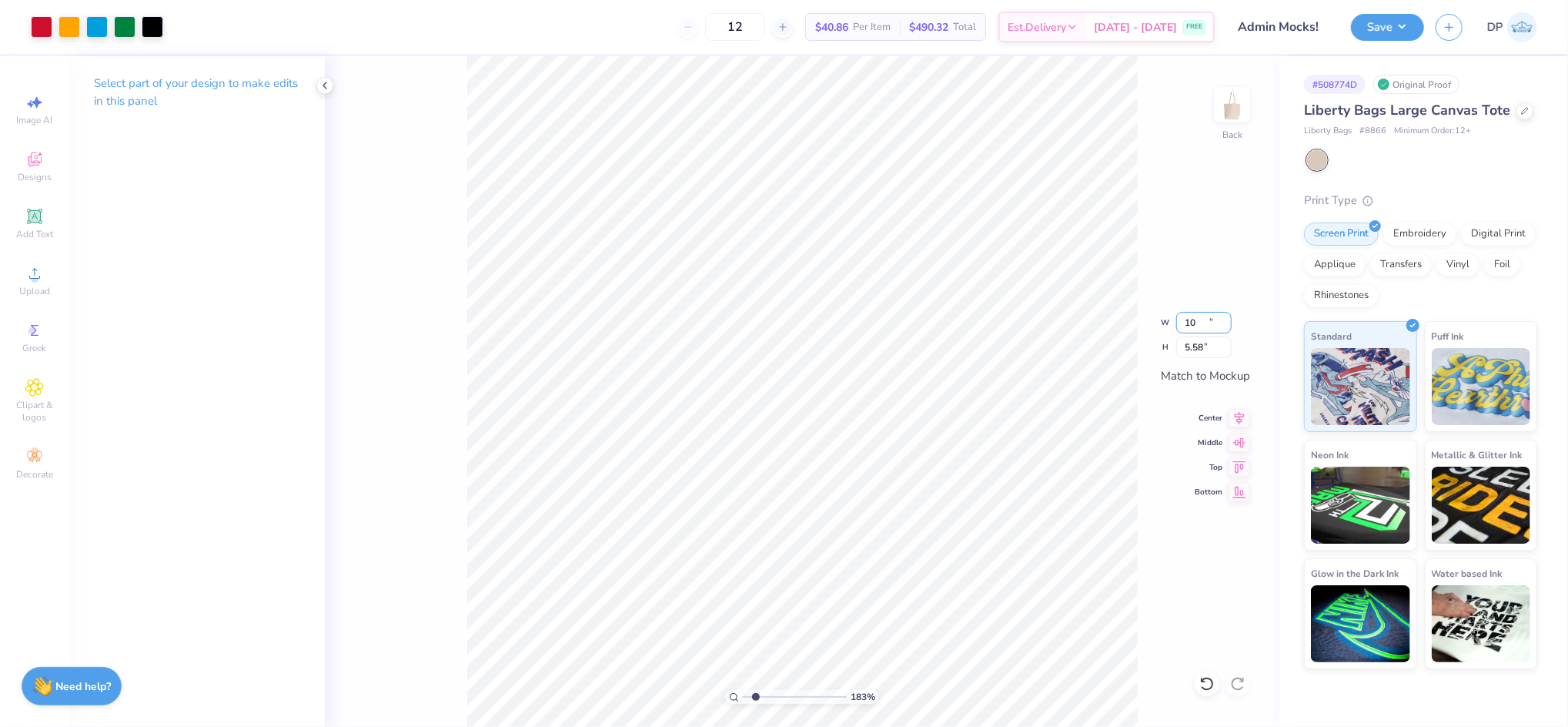
type input "10.00"
click at [1196, 353] on input "5.58" at bounding box center [1204, 347] width 55 height 22
type input "5.5"
type input "9.85"
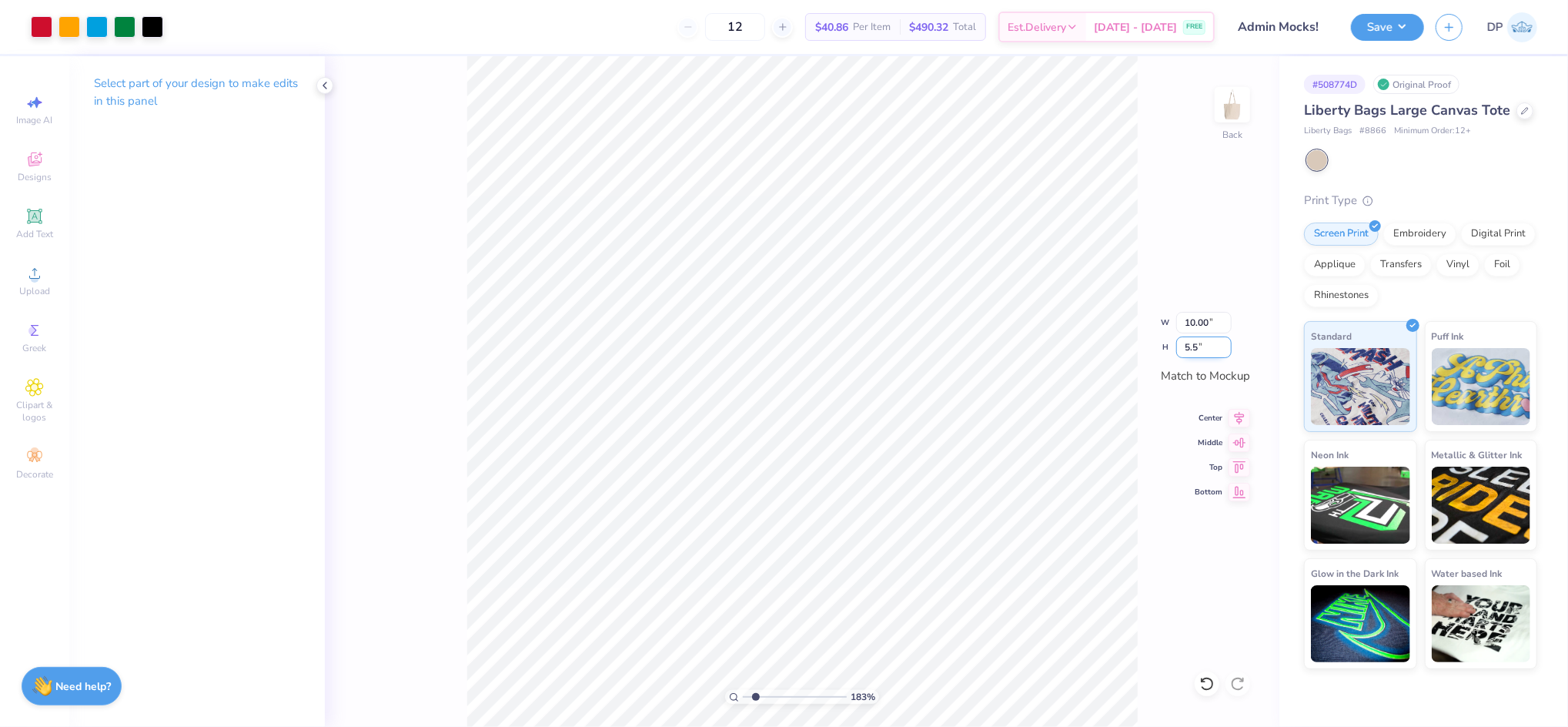
type input "5.50"
drag, startPoint x: 753, startPoint y: 696, endPoint x: 740, endPoint y: 696, distance: 13.0
type input "1"
click at [743, 696] on input "range" at bounding box center [794, 696] width 104 height 14
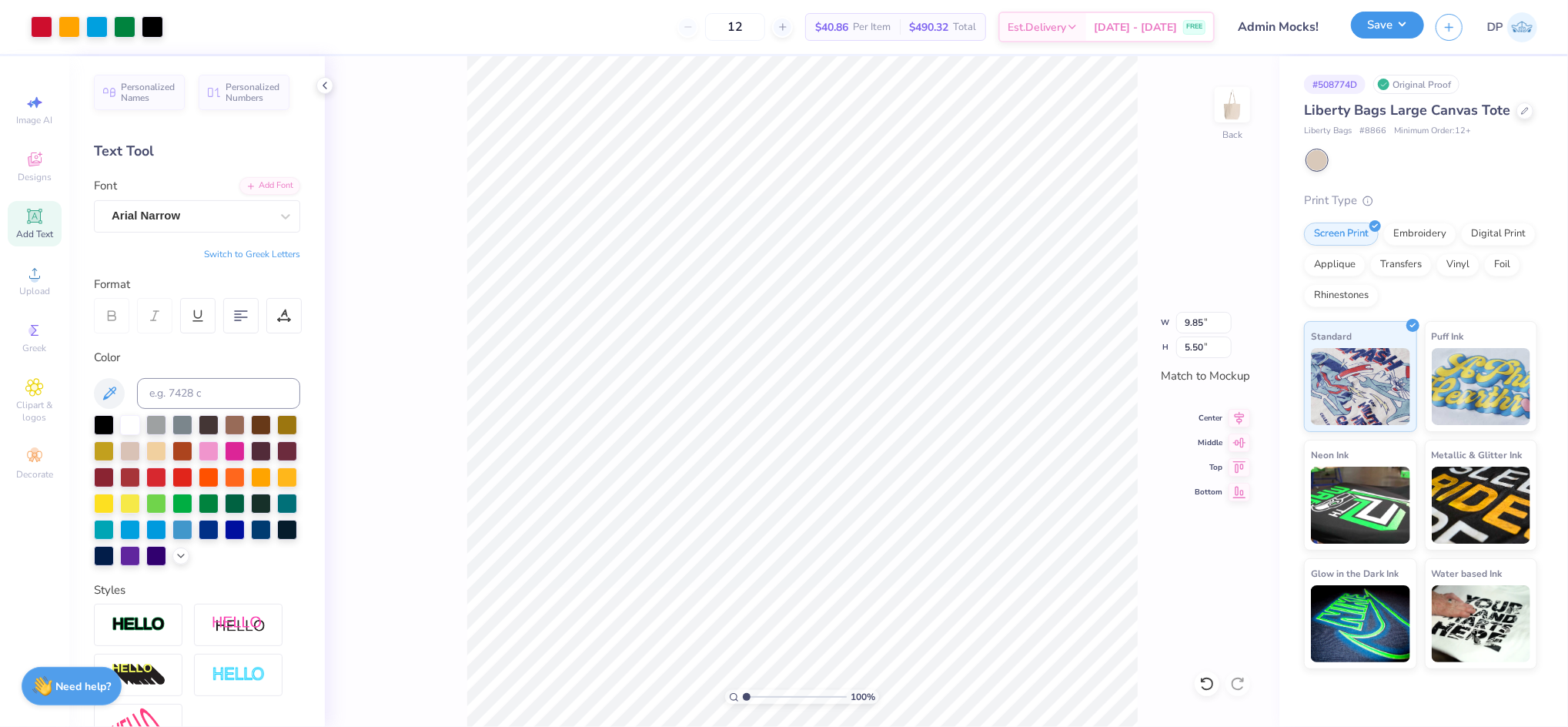
click at [1393, 30] on button "Save" at bounding box center [1387, 25] width 73 height 27
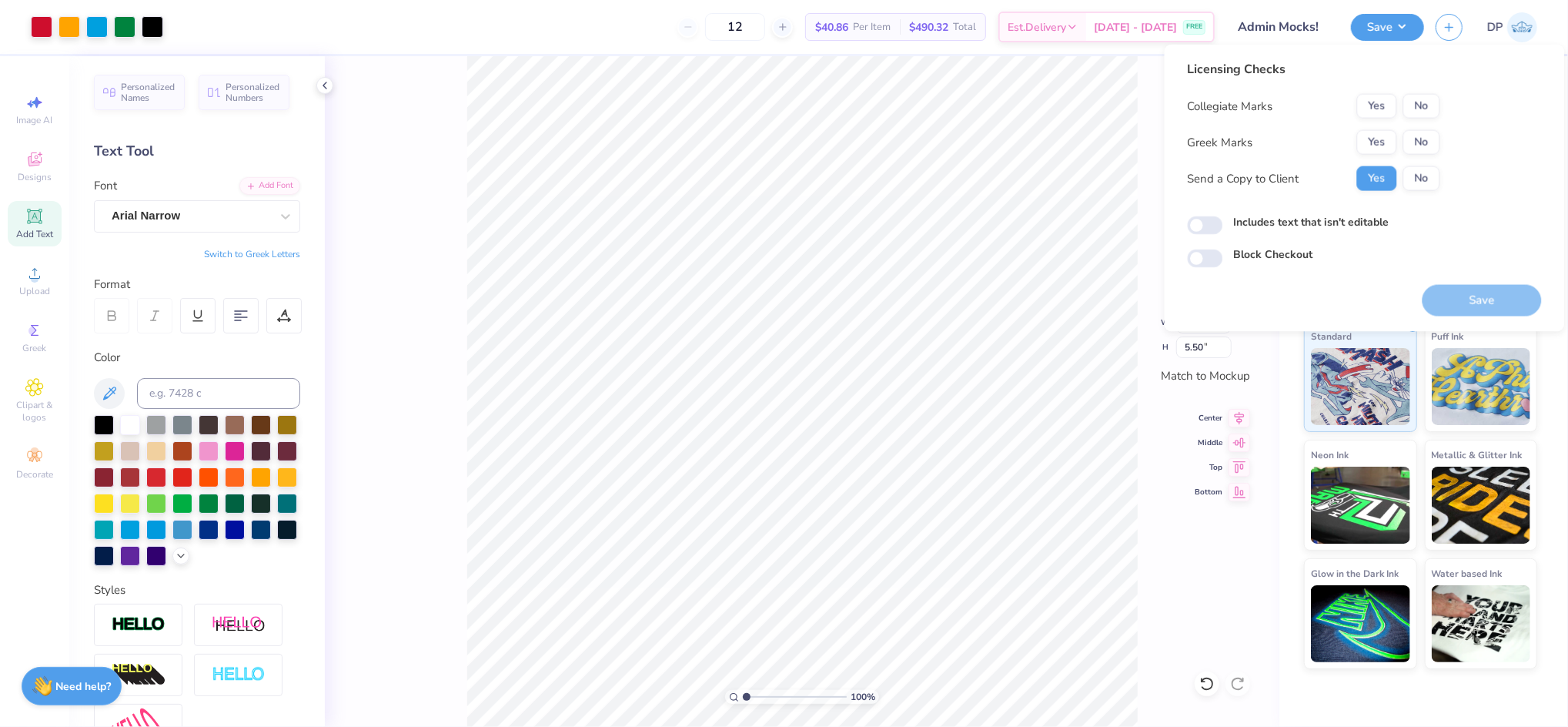
click at [1414, 93] on div "Licensing Checks Collegiate Marks Yes No Greek Marks Yes No Send a Copy to Clie…" at bounding box center [1313, 131] width 253 height 142
click at [1420, 111] on button "No" at bounding box center [1421, 106] width 37 height 25
click at [1420, 137] on button "No" at bounding box center [1421, 142] width 37 height 25
click at [1285, 218] on label "Includes text that isn't editable" at bounding box center [1310, 221] width 155 height 16
click at [1223, 218] on input "Includes text that isn't editable" at bounding box center [1205, 225] width 35 height 18
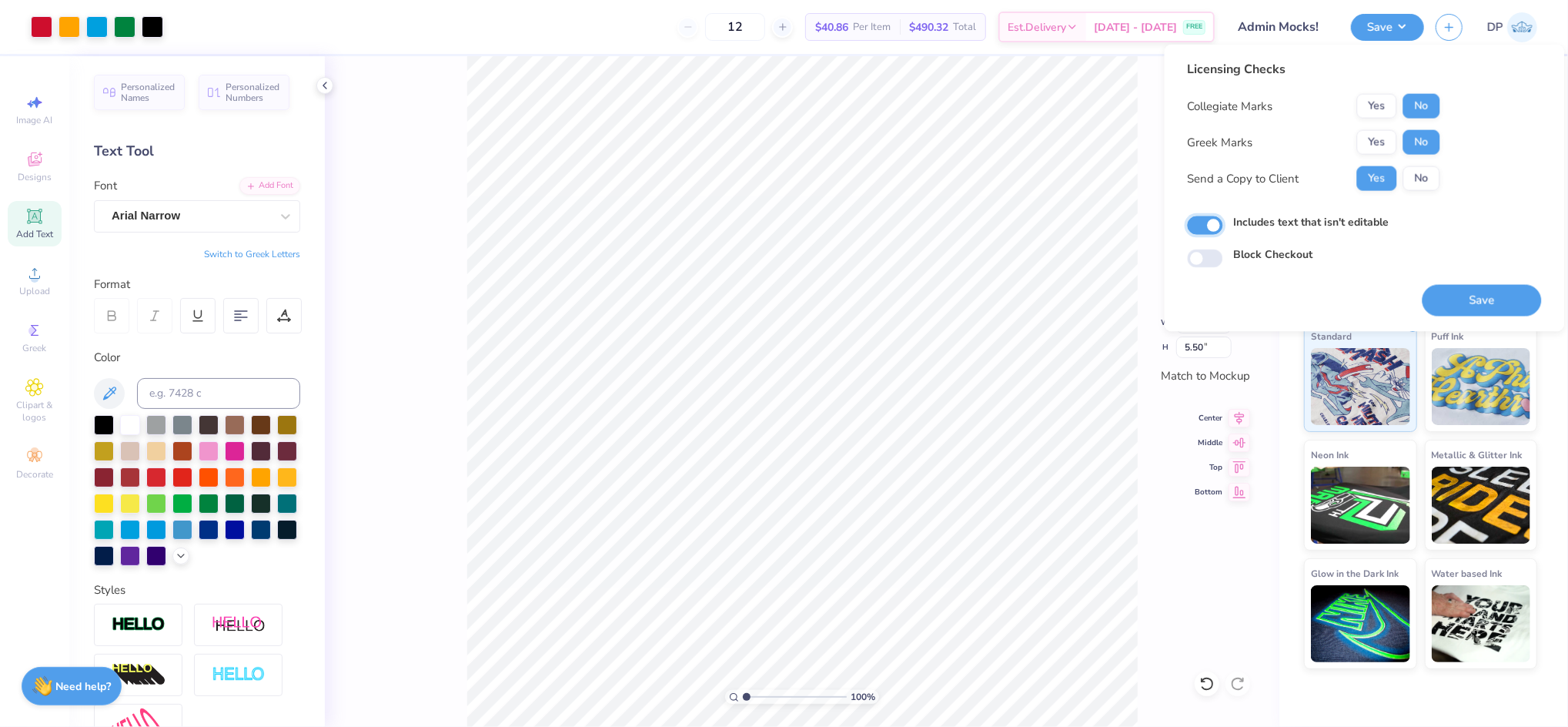
checkbox input "true"
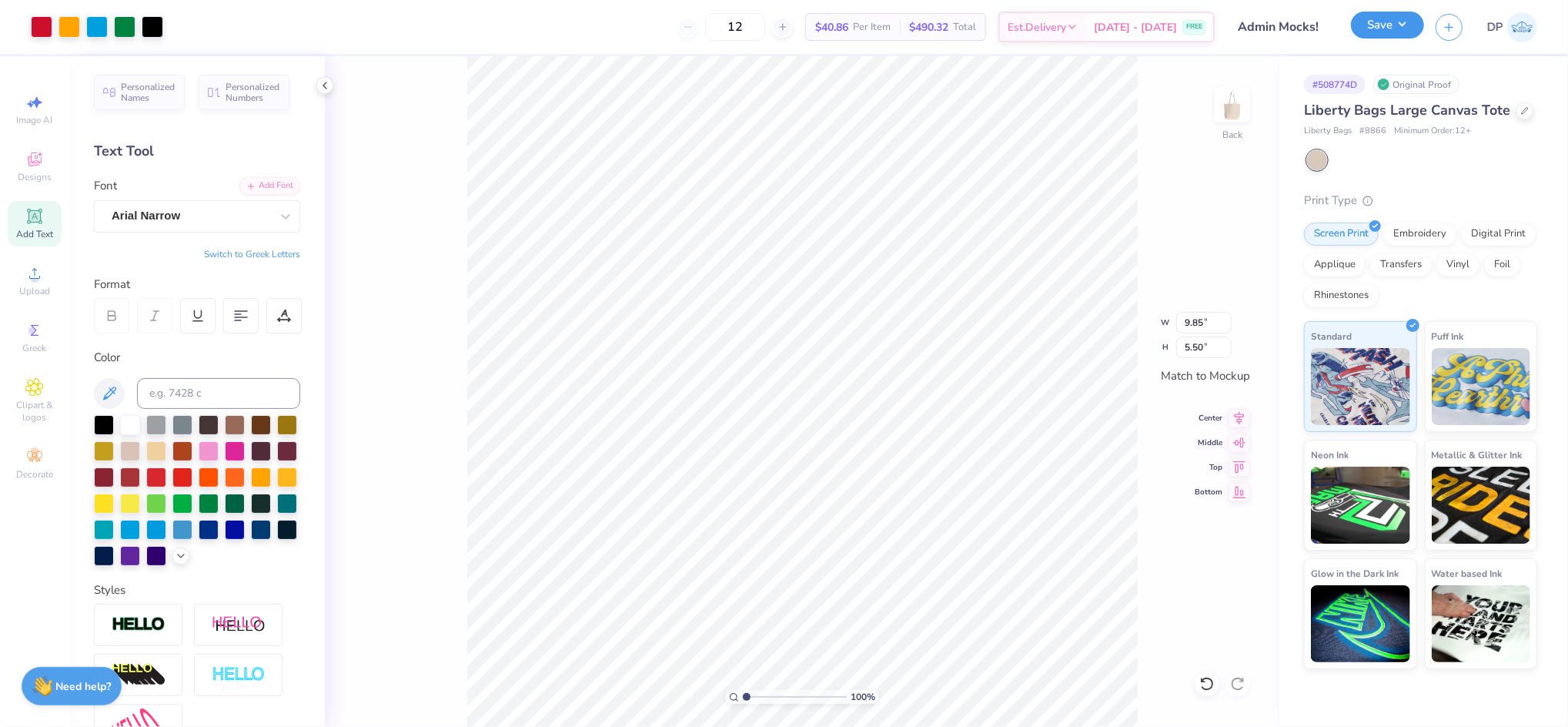
click at [1374, 28] on button "Save" at bounding box center [1387, 25] width 73 height 27
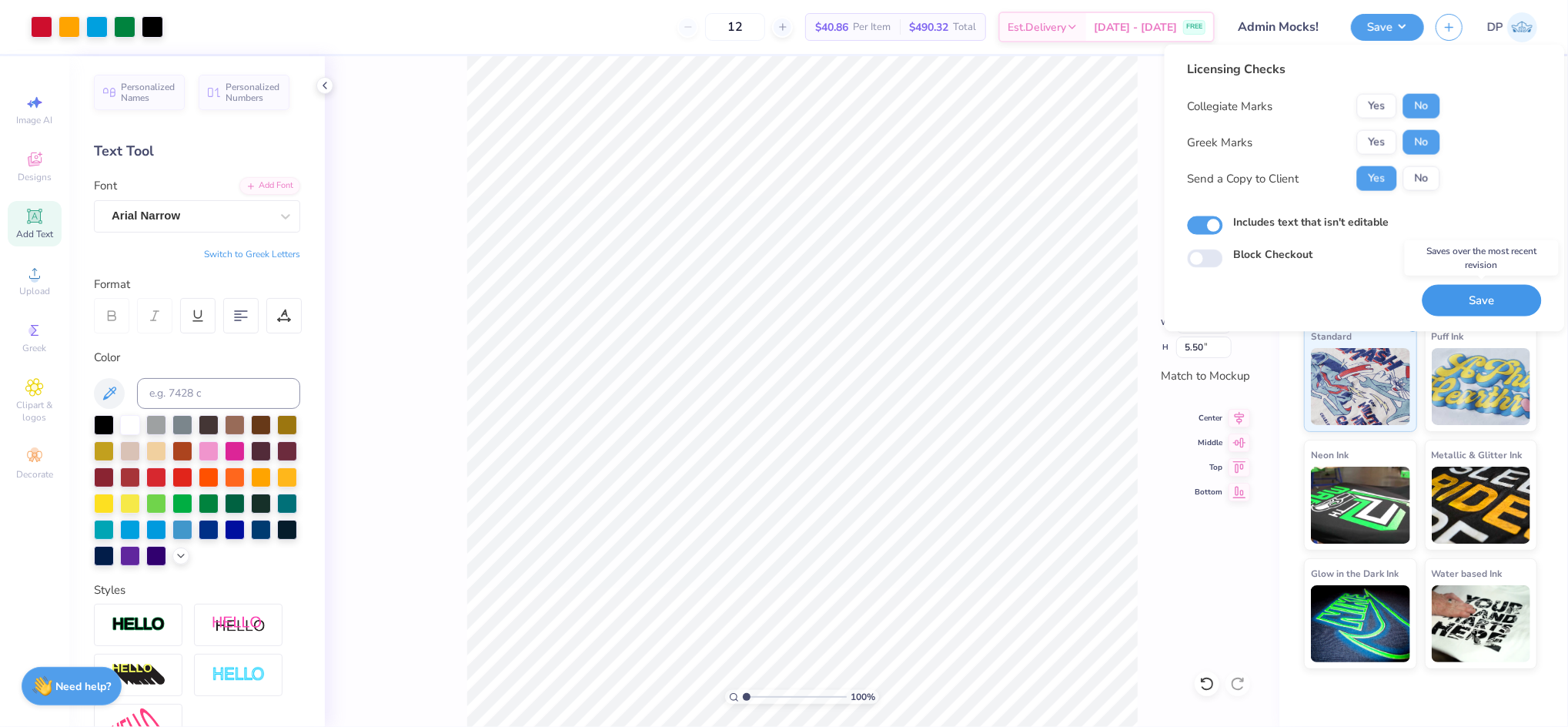
click at [1502, 291] on button "Save" at bounding box center [1481, 301] width 119 height 31
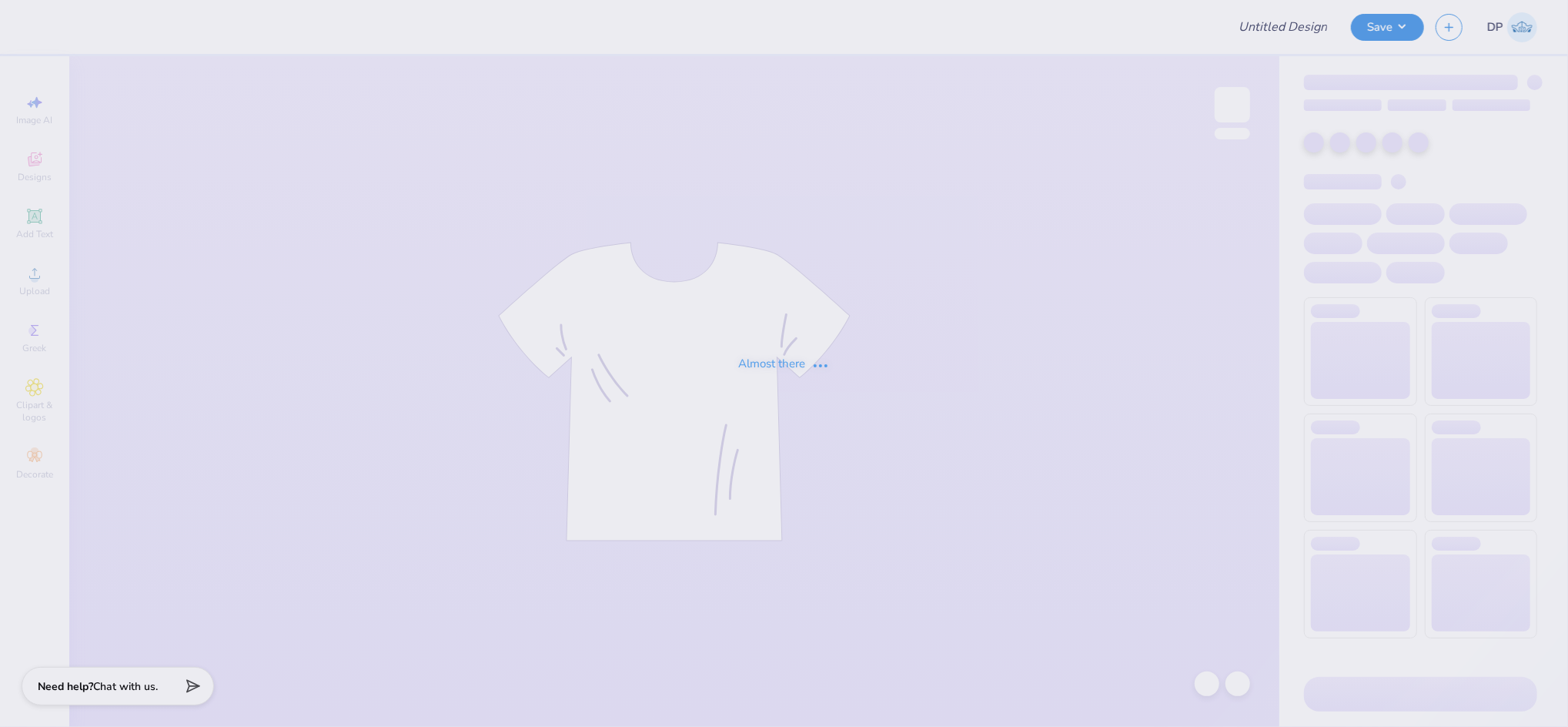
type input "Admin Mocks!"
